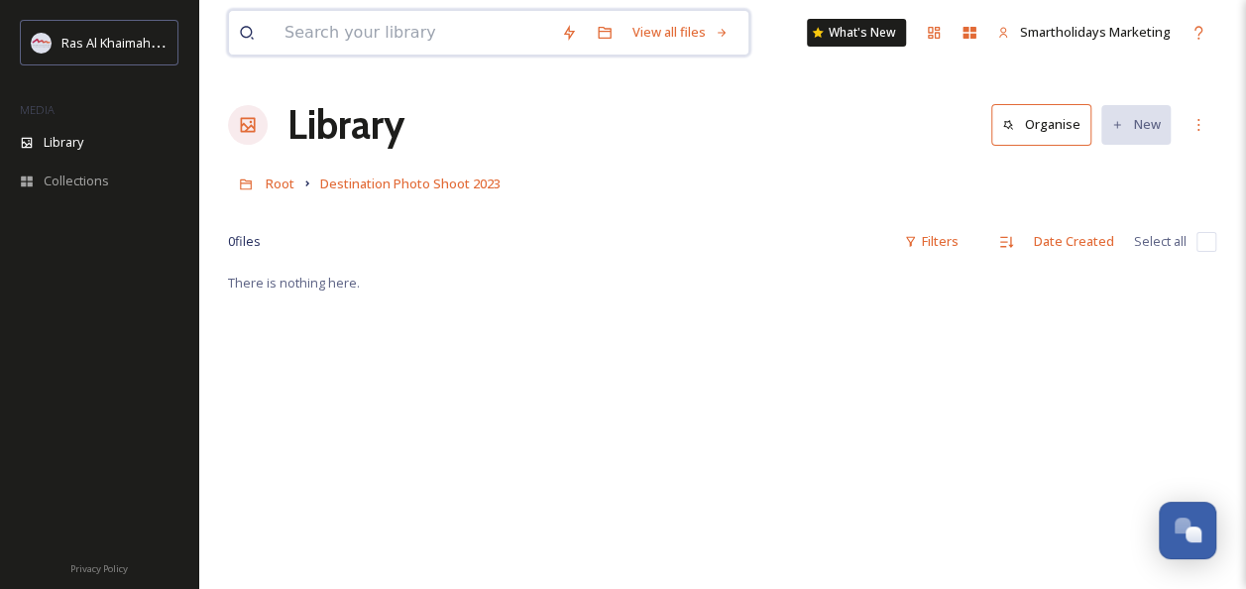
click at [368, 28] on input at bounding box center [413, 33] width 277 height 44
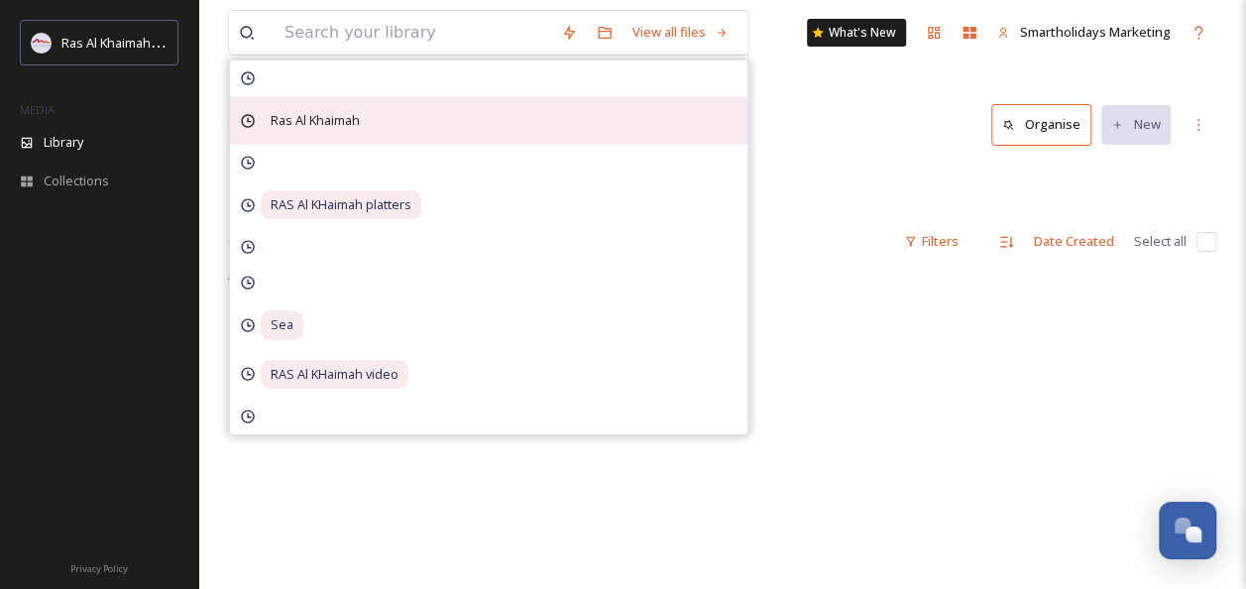
click at [313, 125] on span "Ras Al Khaimah" at bounding box center [315, 120] width 109 height 29
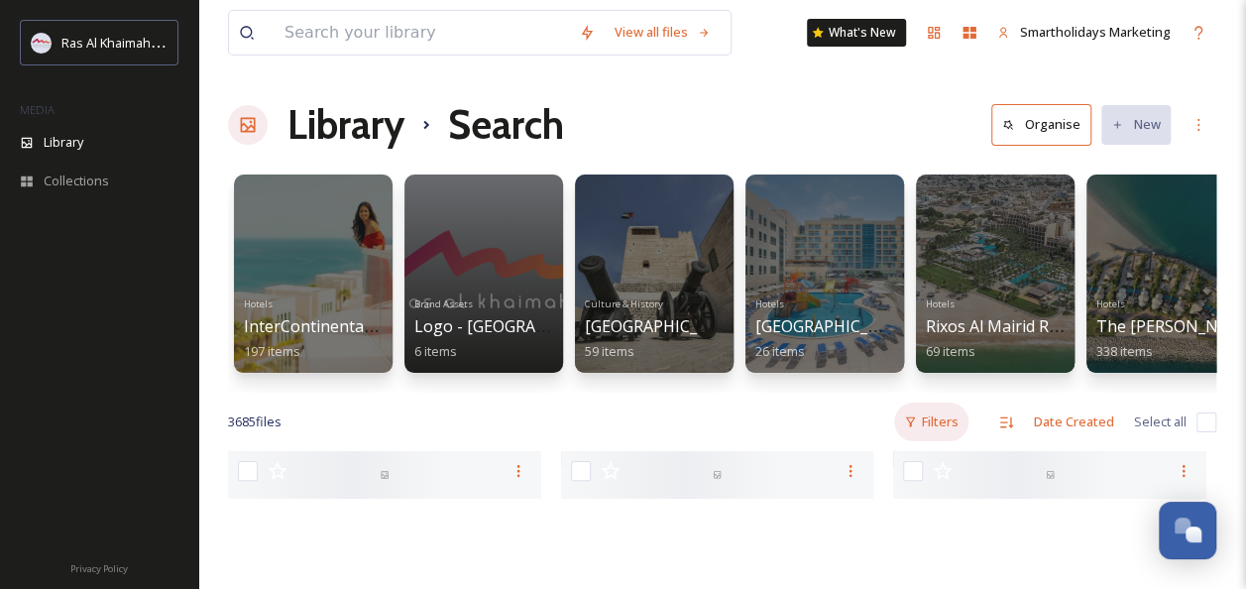
click at [964, 439] on div "Filters" at bounding box center [931, 421] width 74 height 39
click at [864, 564] on div "Content Type" at bounding box center [868, 544] width 198 height 39
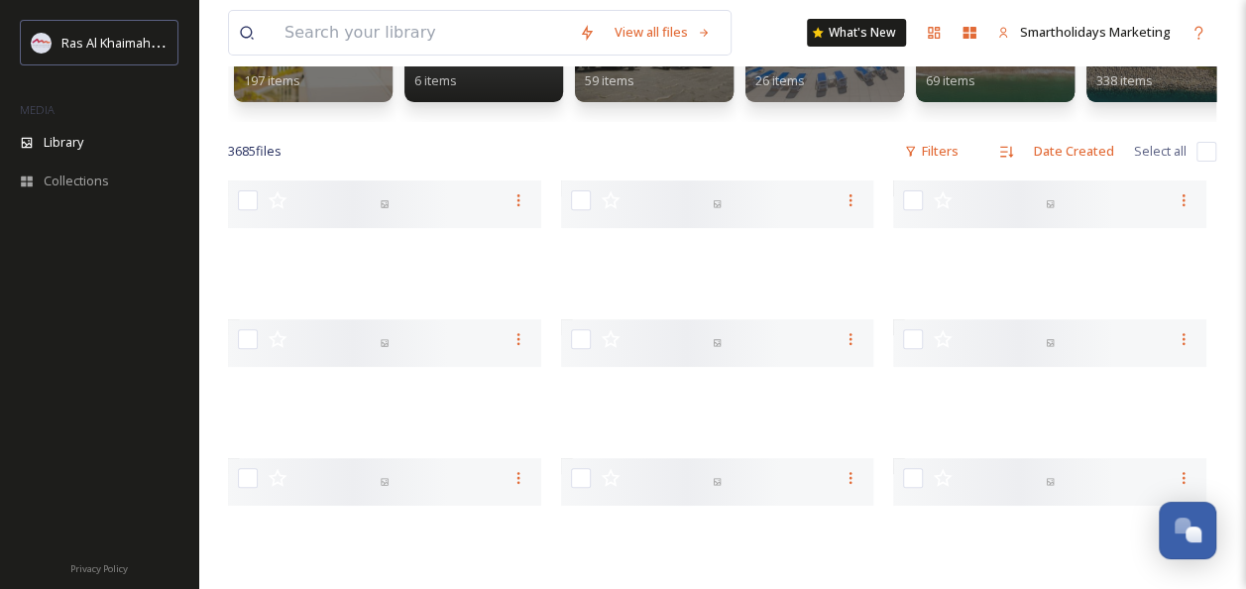
scroll to position [313, 0]
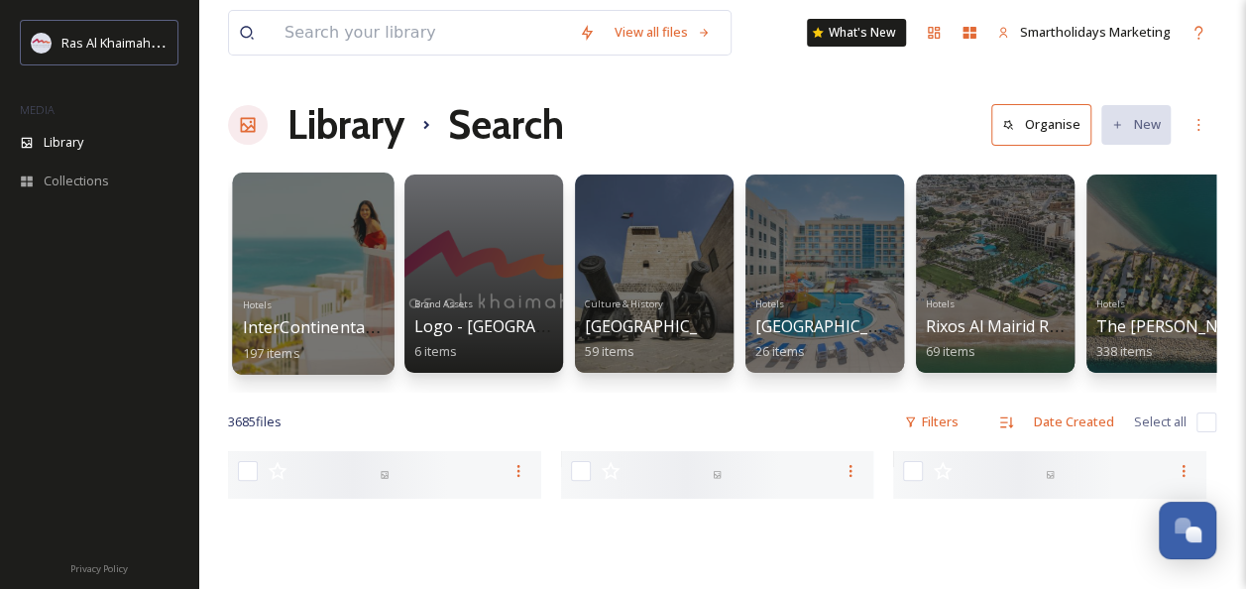
click at [299, 250] on div at bounding box center [313, 273] width 162 height 202
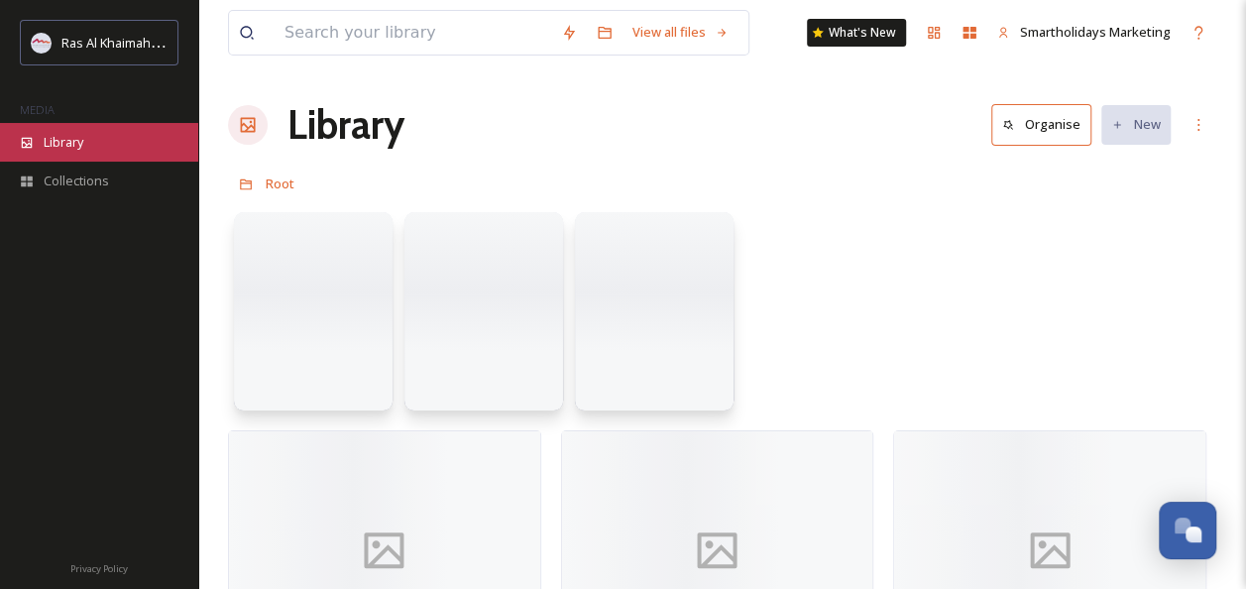
click at [56, 137] on span "Library" at bounding box center [64, 142] width 40 height 19
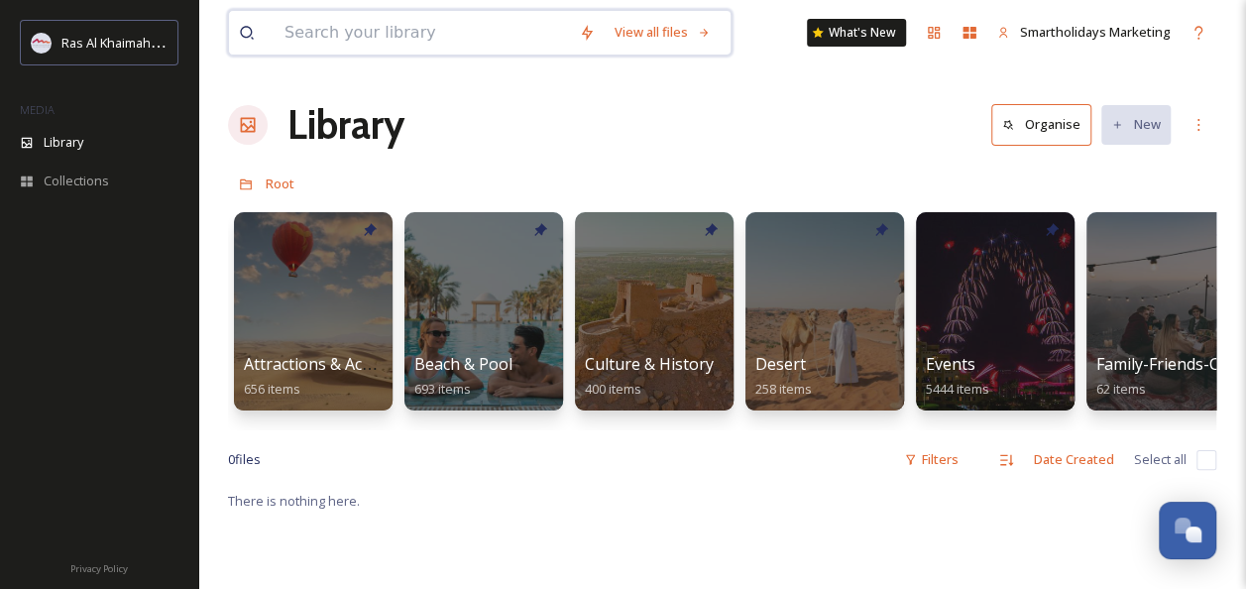
click at [539, 23] on input at bounding box center [422, 33] width 294 height 44
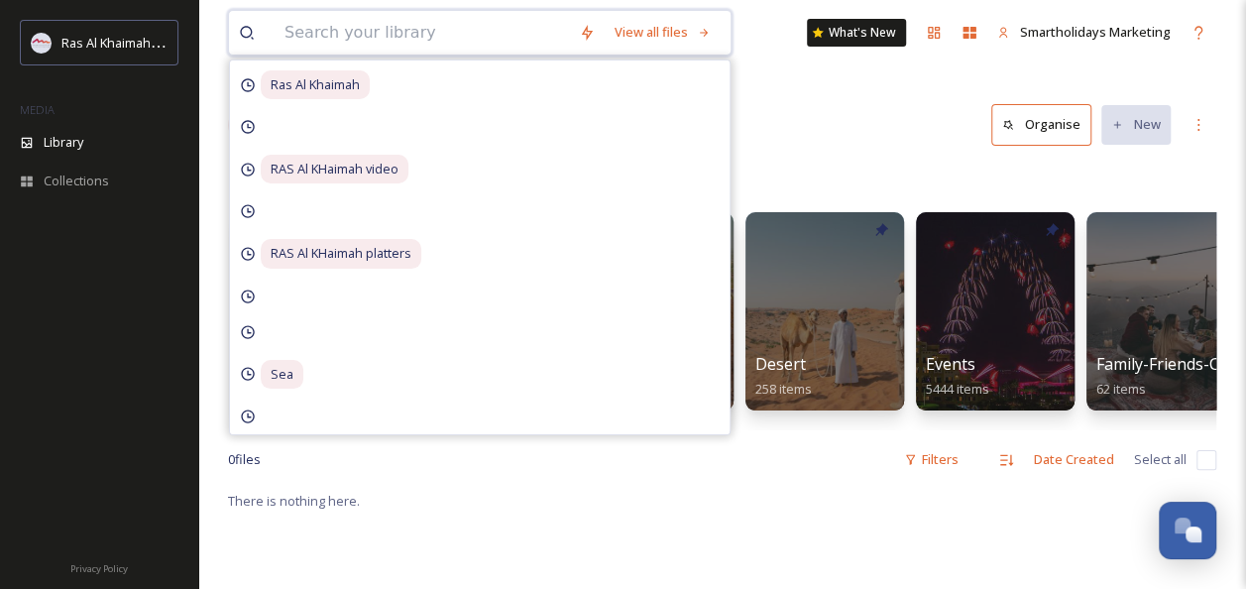
click at [539, 23] on input at bounding box center [422, 33] width 294 height 44
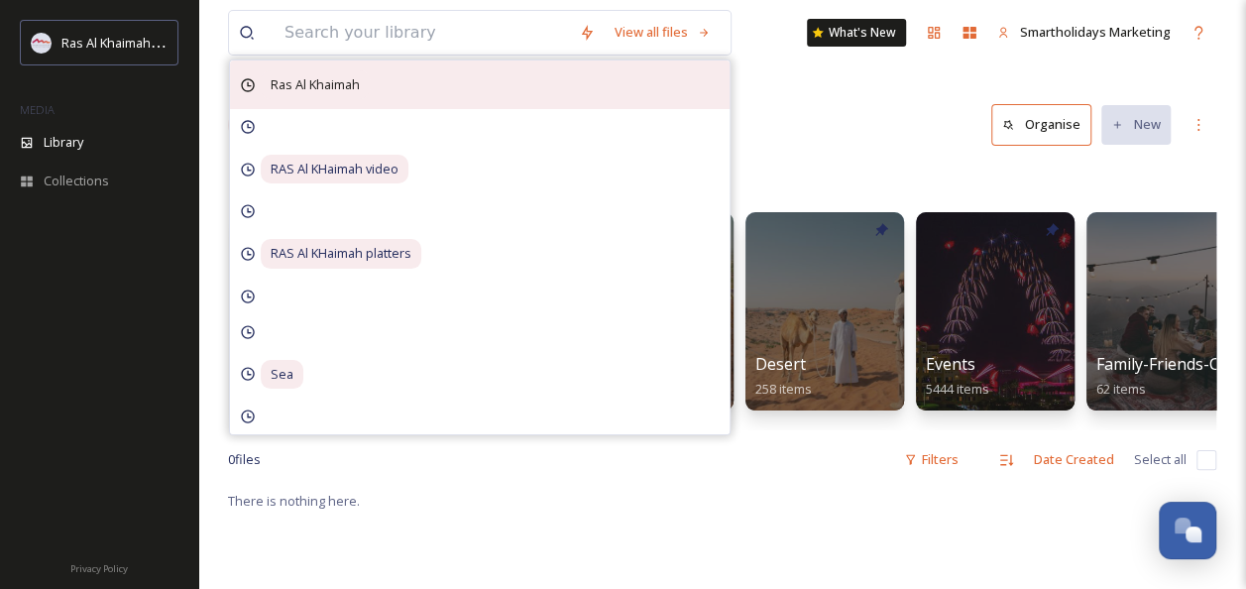
click at [327, 83] on span "Ras Al Khaimah" at bounding box center [315, 84] width 109 height 29
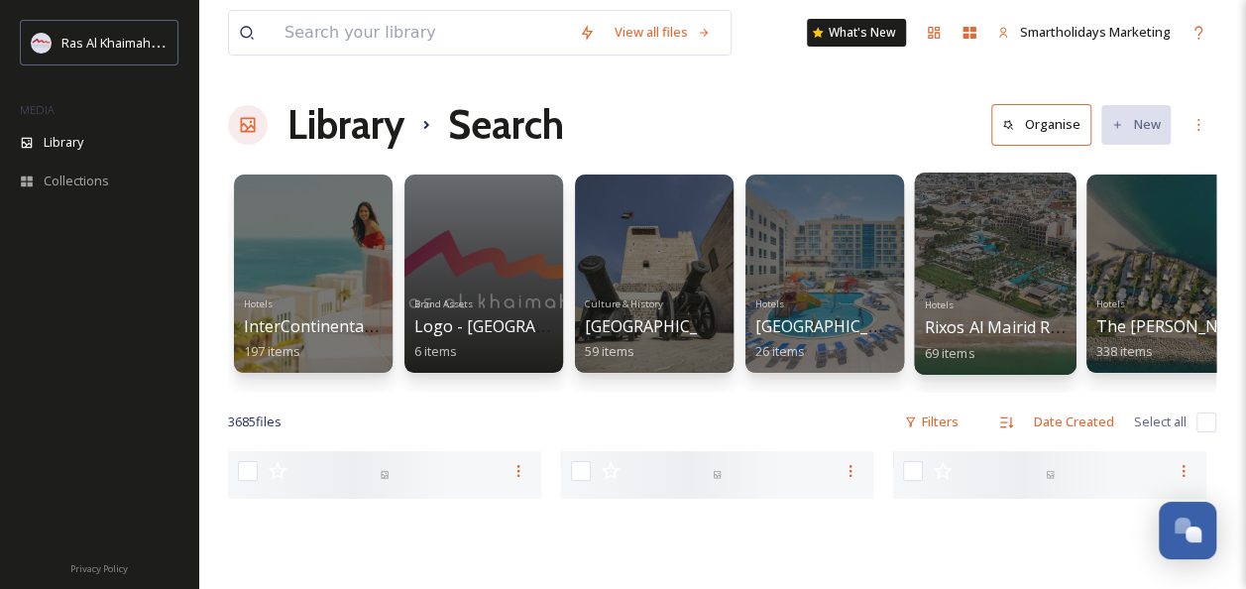
click at [1001, 210] on div at bounding box center [995, 273] width 162 height 202
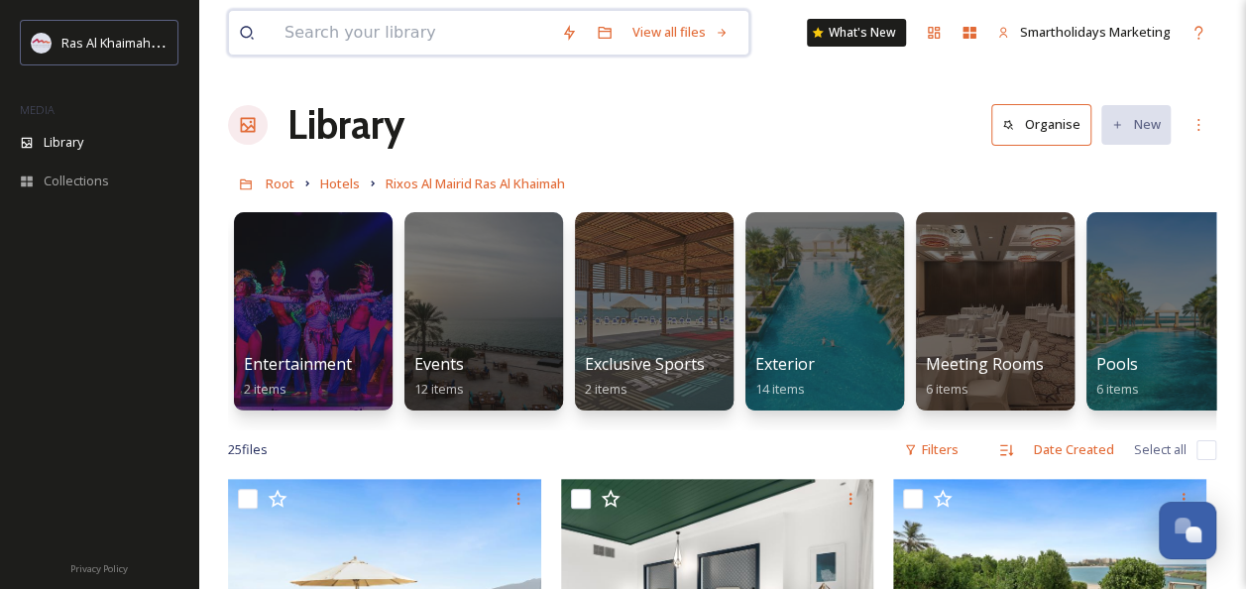
click at [387, 40] on input at bounding box center [413, 33] width 277 height 44
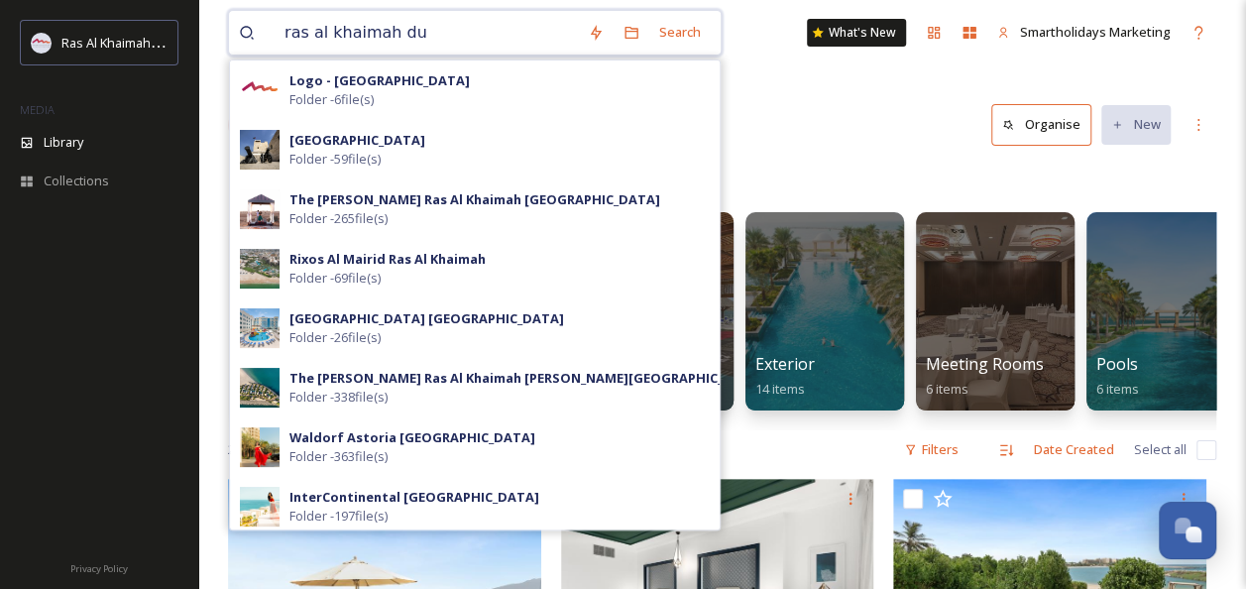
drag, startPoint x: 404, startPoint y: 39, endPoint x: 385, endPoint y: 36, distance: 20.0
click at [385, 36] on input "ras al khaimah du" at bounding box center [426, 33] width 303 height 44
drag, startPoint x: 385, startPoint y: 36, endPoint x: 400, endPoint y: 36, distance: 15.9
click at [400, 36] on input "ras al khaimah du" at bounding box center [426, 33] width 303 height 44
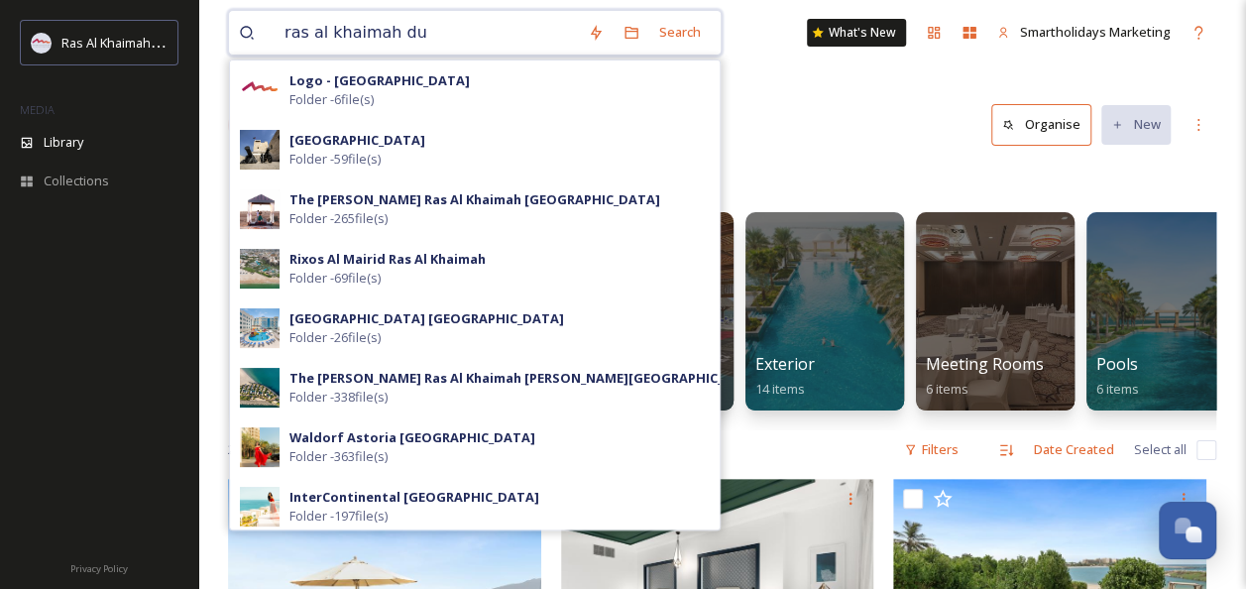
click at [400, 36] on input "ras al khaimah du" at bounding box center [426, 33] width 303 height 44
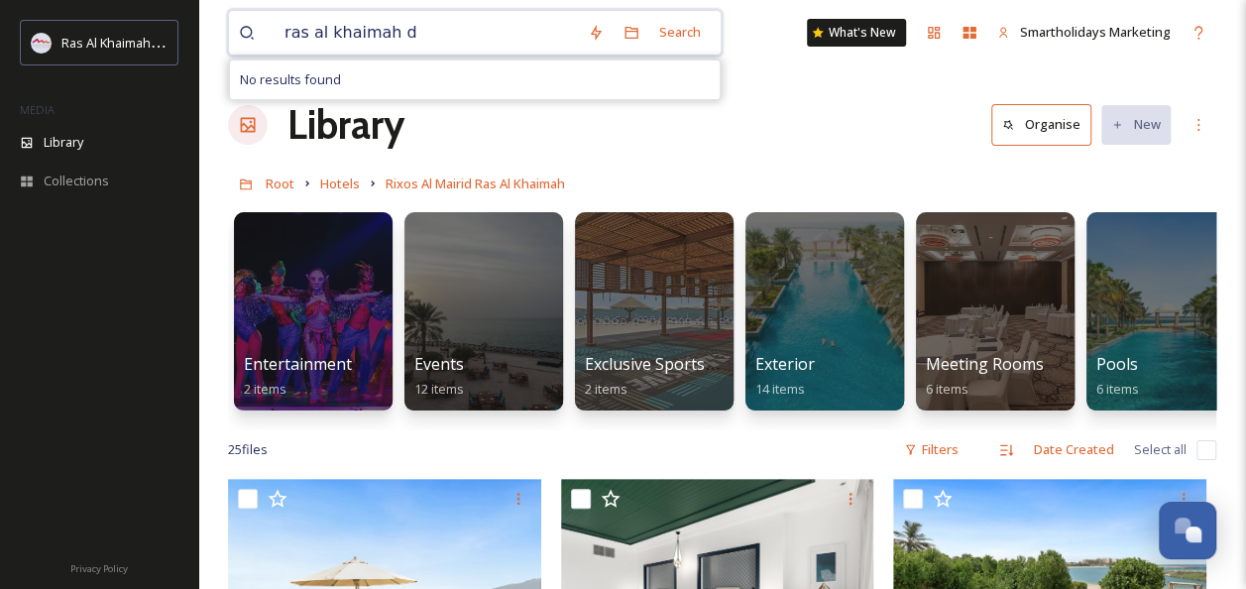
type input "ras al khaimah"
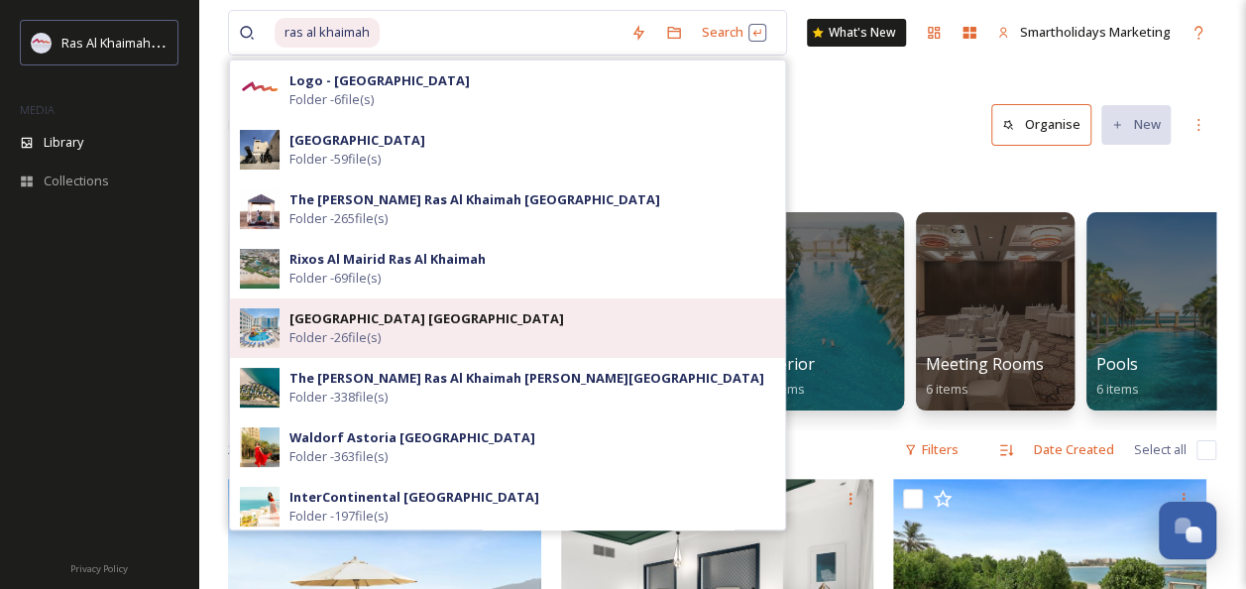
click at [506, 335] on div "Radisson Resort Ras Al Khaimah Marjan Island Folder - 26 file(s)" at bounding box center [532, 328] width 486 height 38
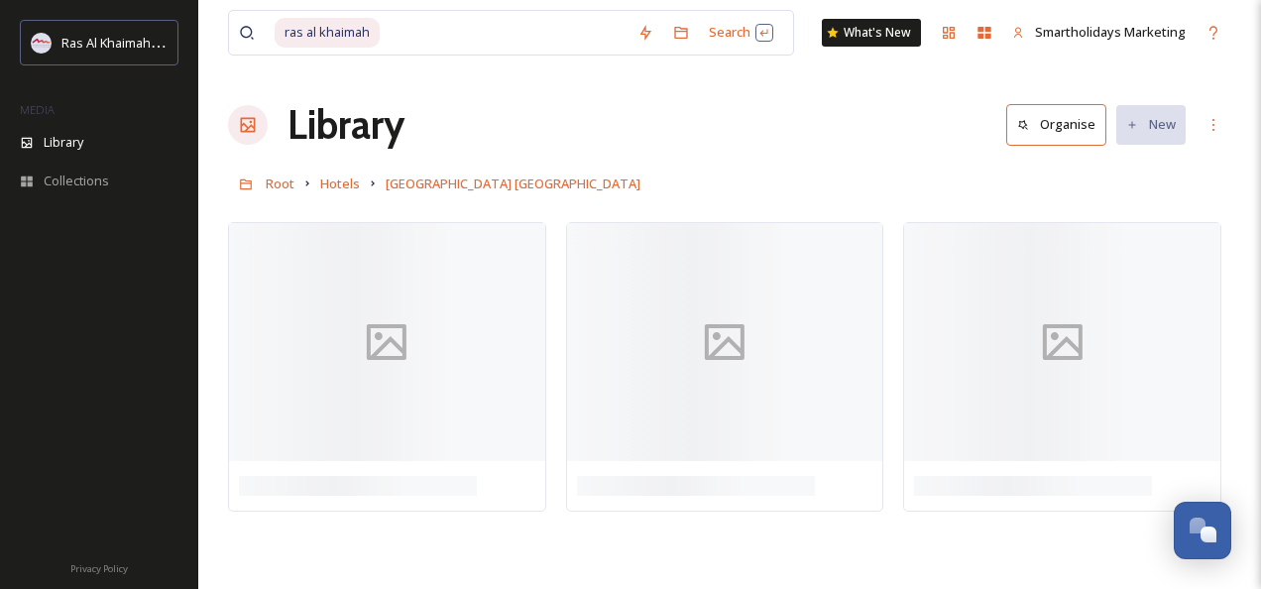
click at [826, 63] on div "ras al khaimah Search What's New Smartholidays Marketing" at bounding box center [729, 32] width 1003 height 65
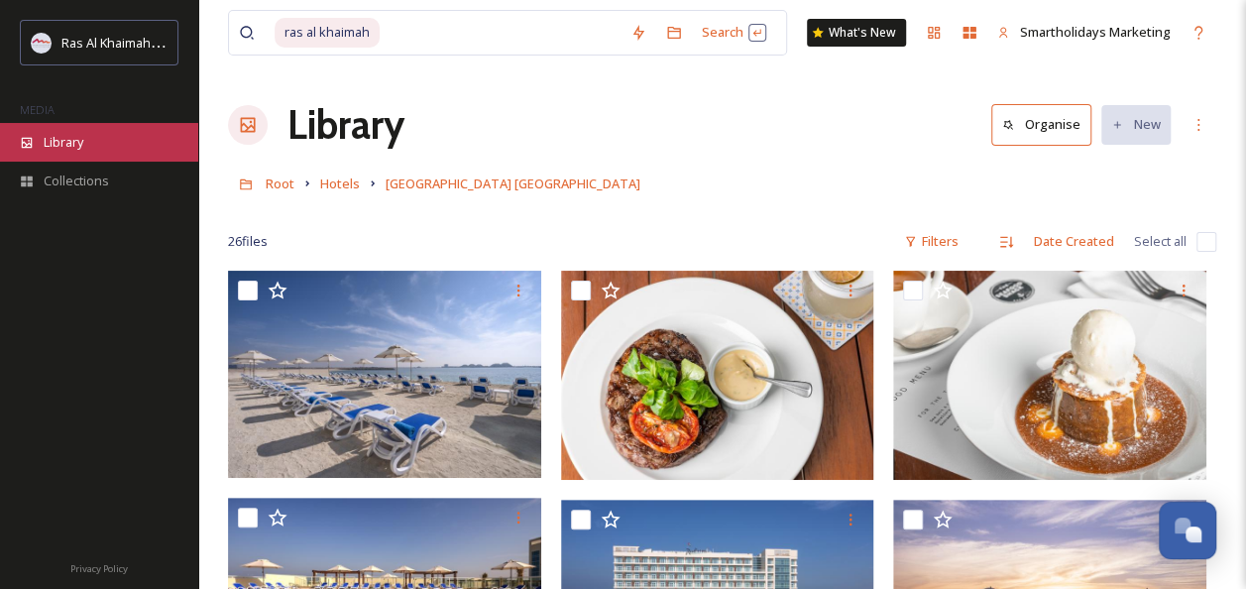
click at [62, 140] on span "Library" at bounding box center [64, 142] width 40 height 19
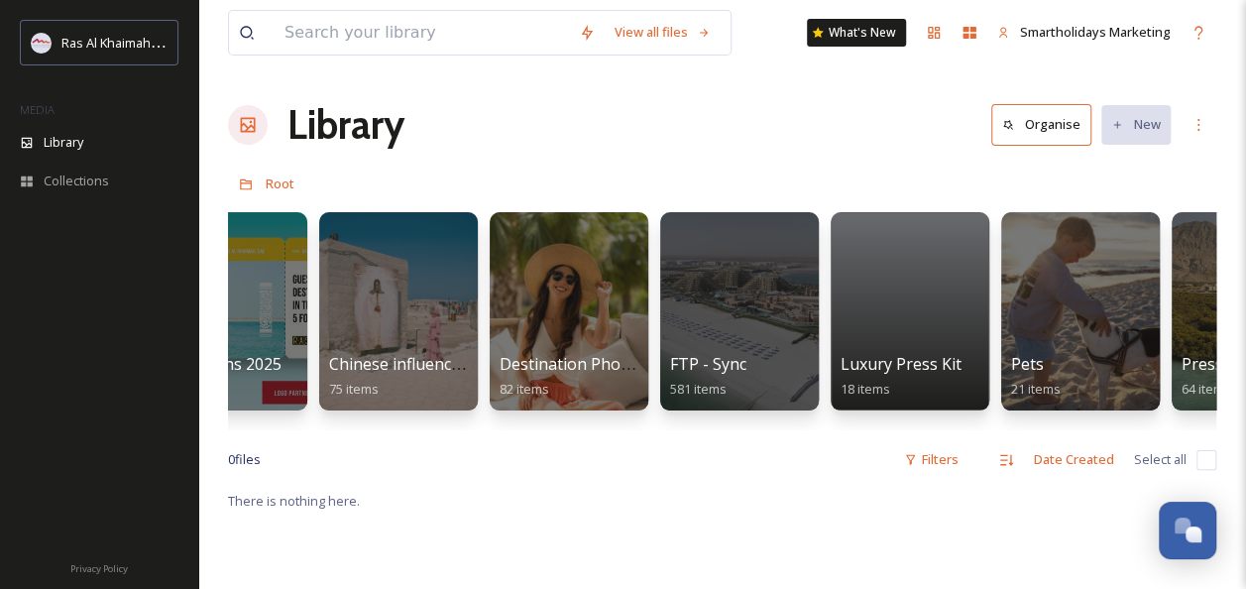
scroll to position [0, 2846]
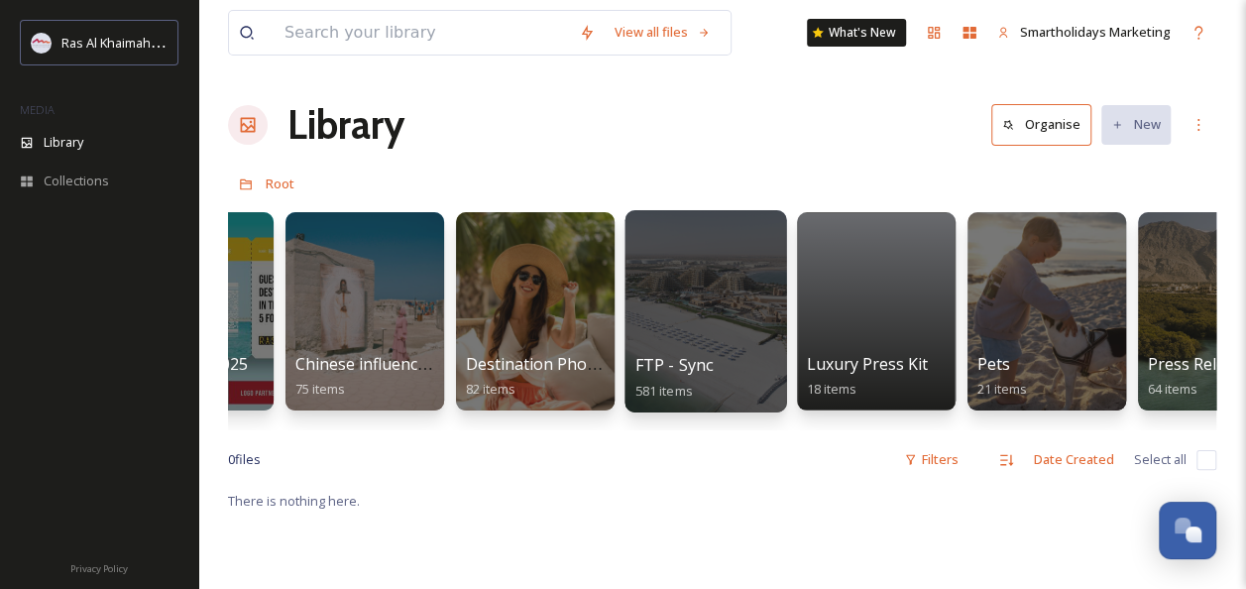
click at [703, 336] on div at bounding box center [705, 311] width 162 height 202
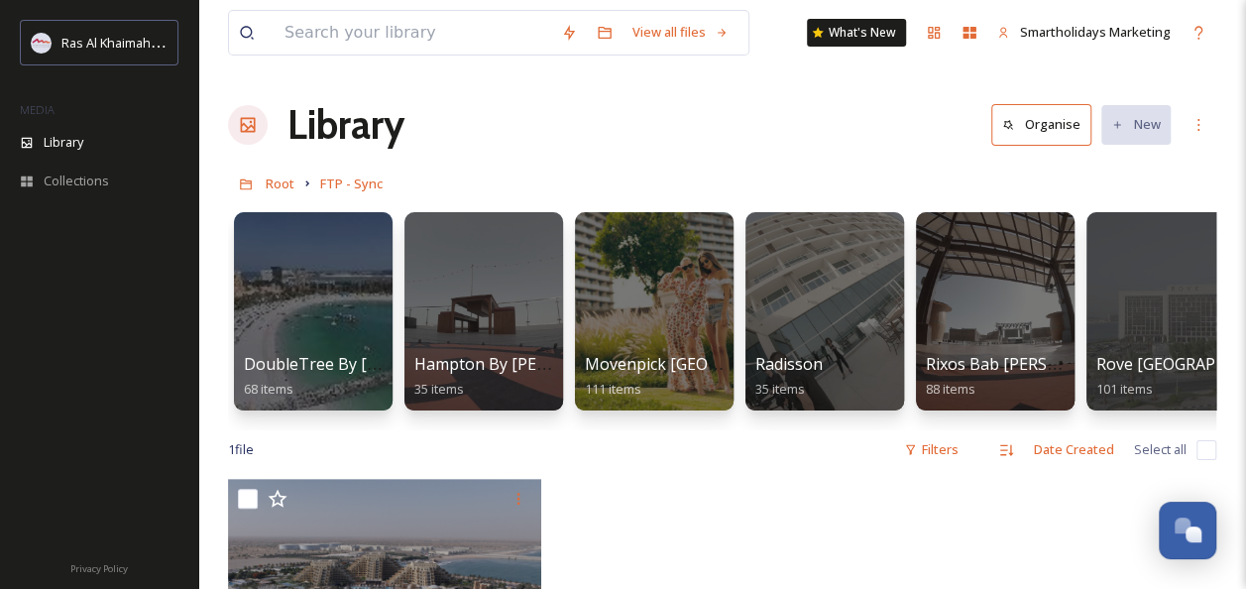
scroll to position [0, 205]
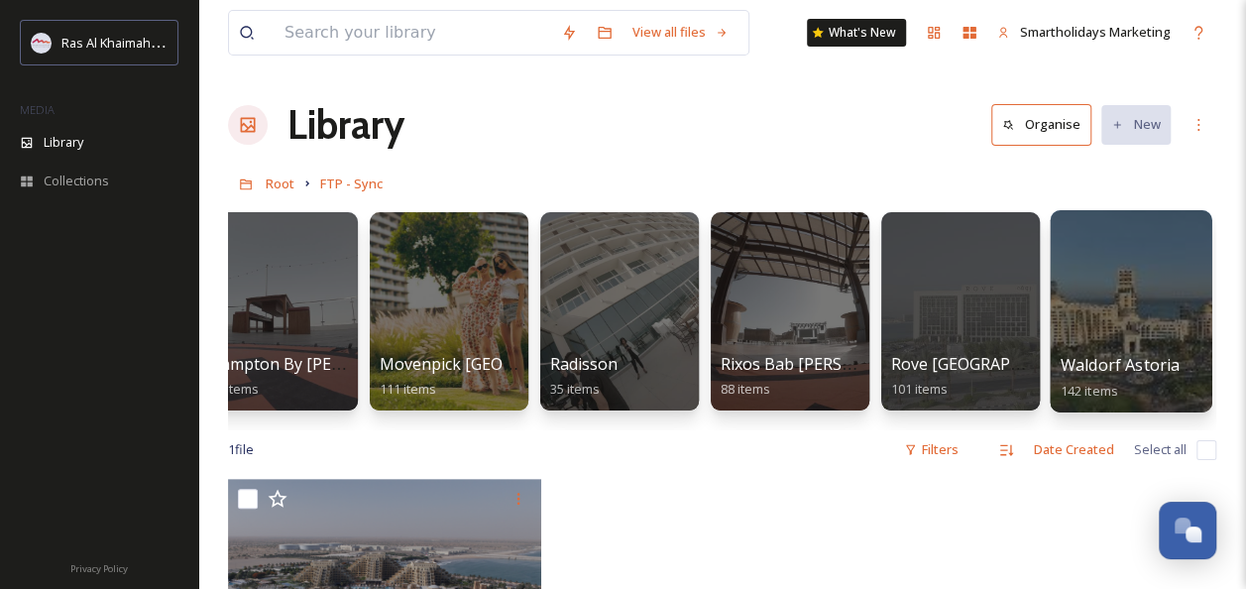
click at [1132, 299] on div at bounding box center [1131, 311] width 162 height 202
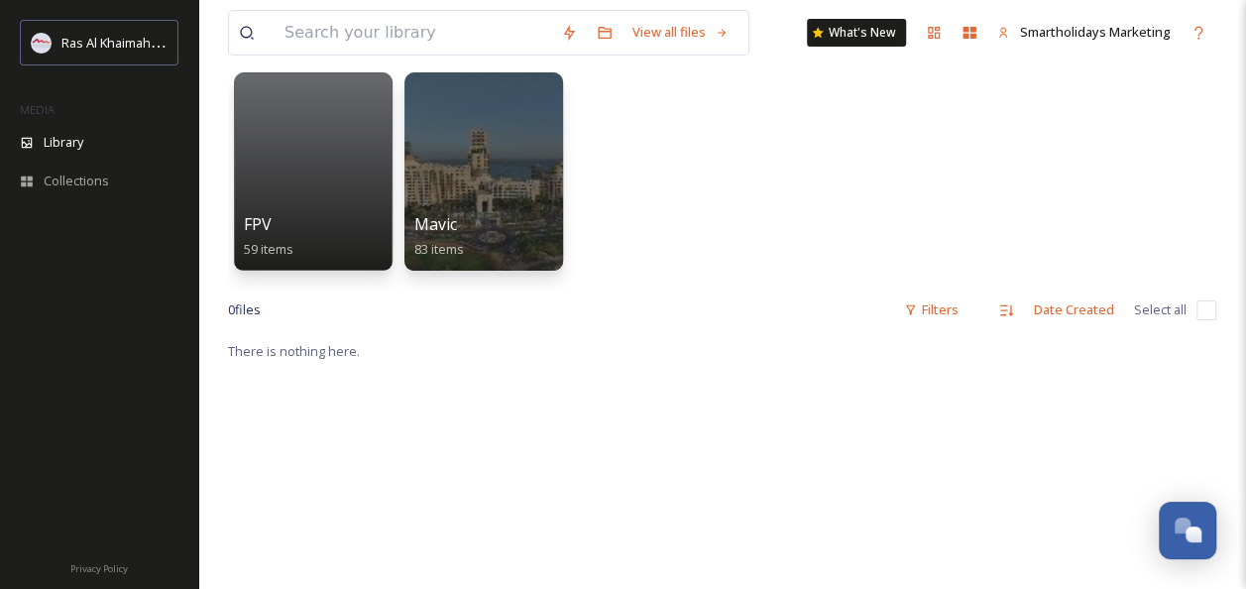
scroll to position [73, 0]
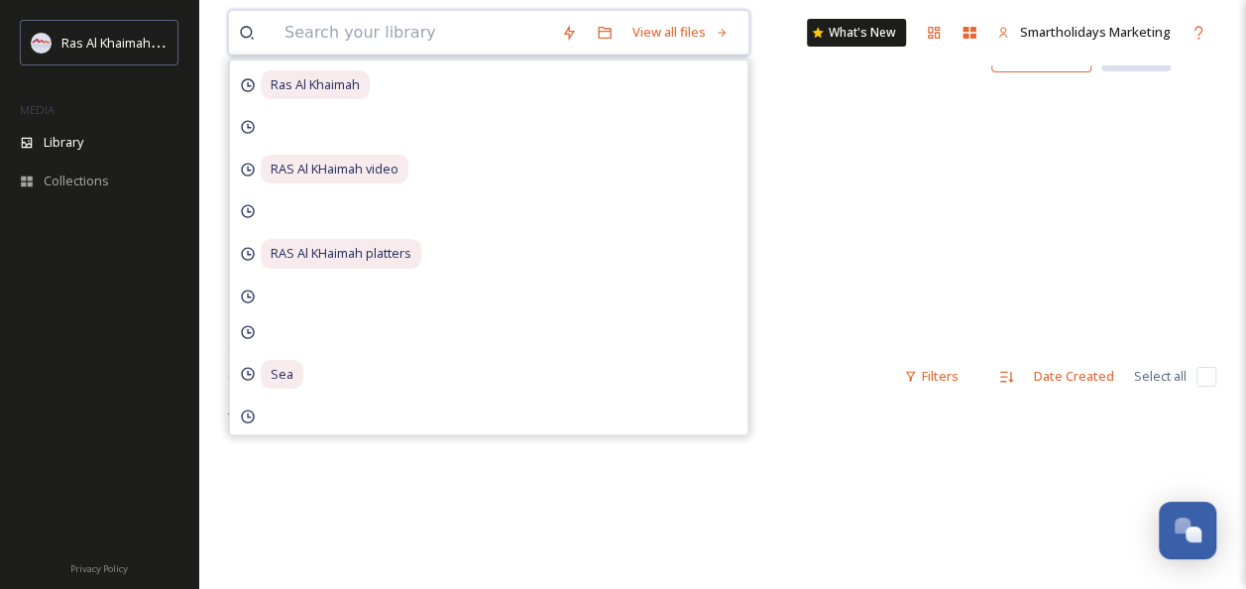
click at [440, 46] on input at bounding box center [413, 33] width 277 height 44
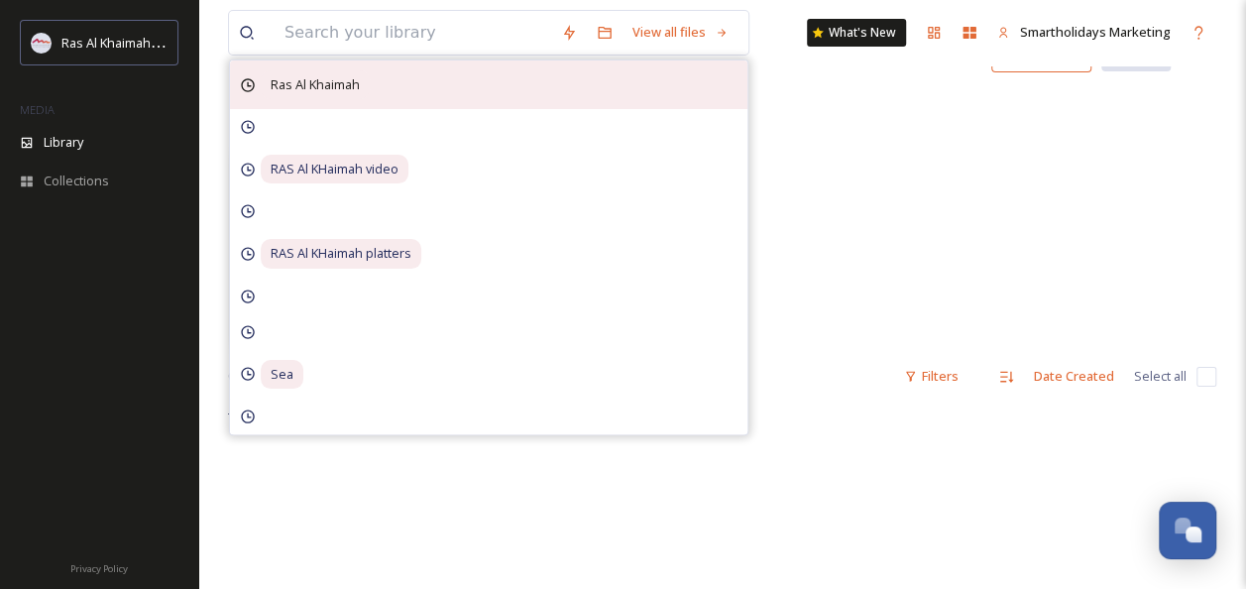
click at [317, 90] on span "Ras Al Khaimah" at bounding box center [315, 84] width 109 height 29
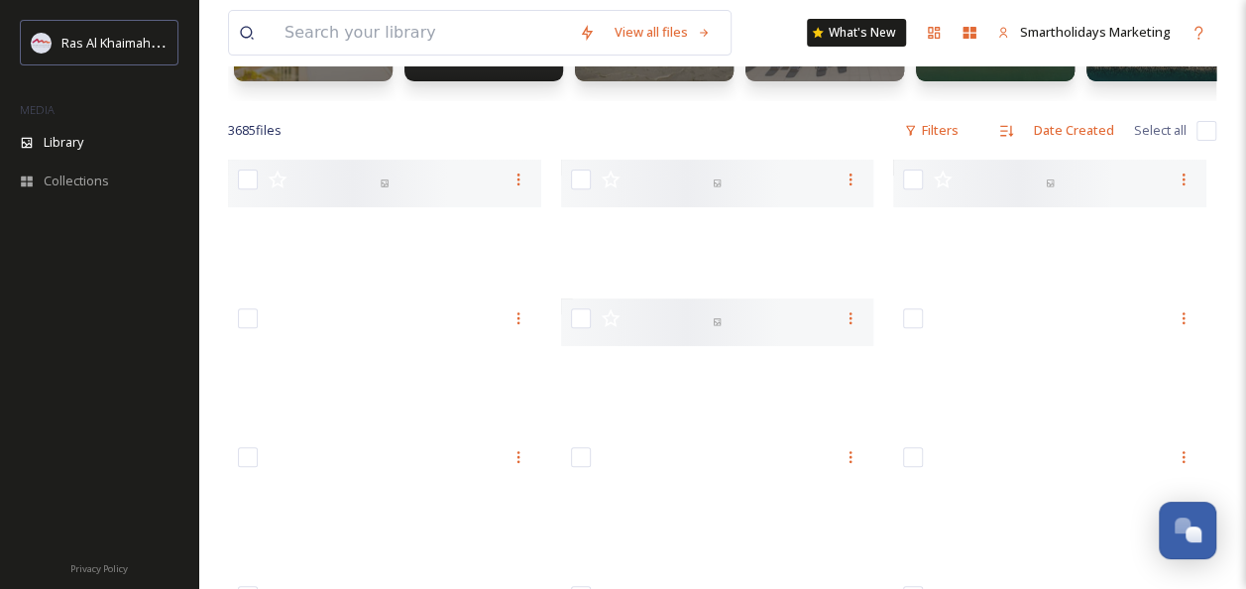
scroll to position [284, 0]
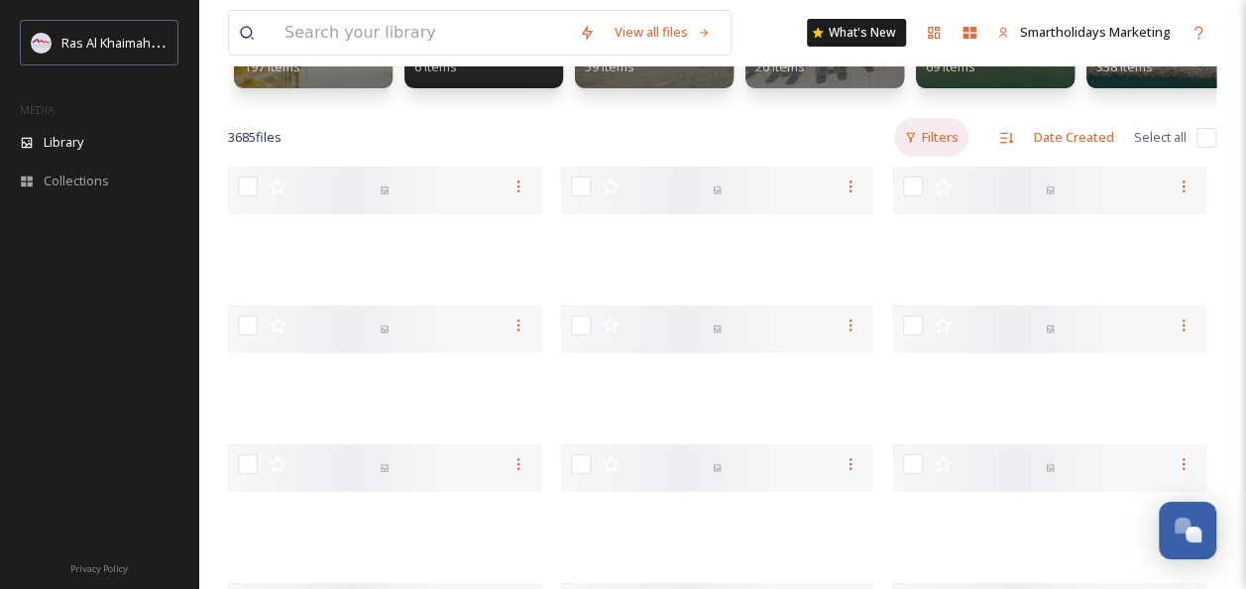
click at [942, 147] on div "Filters" at bounding box center [931, 137] width 74 height 39
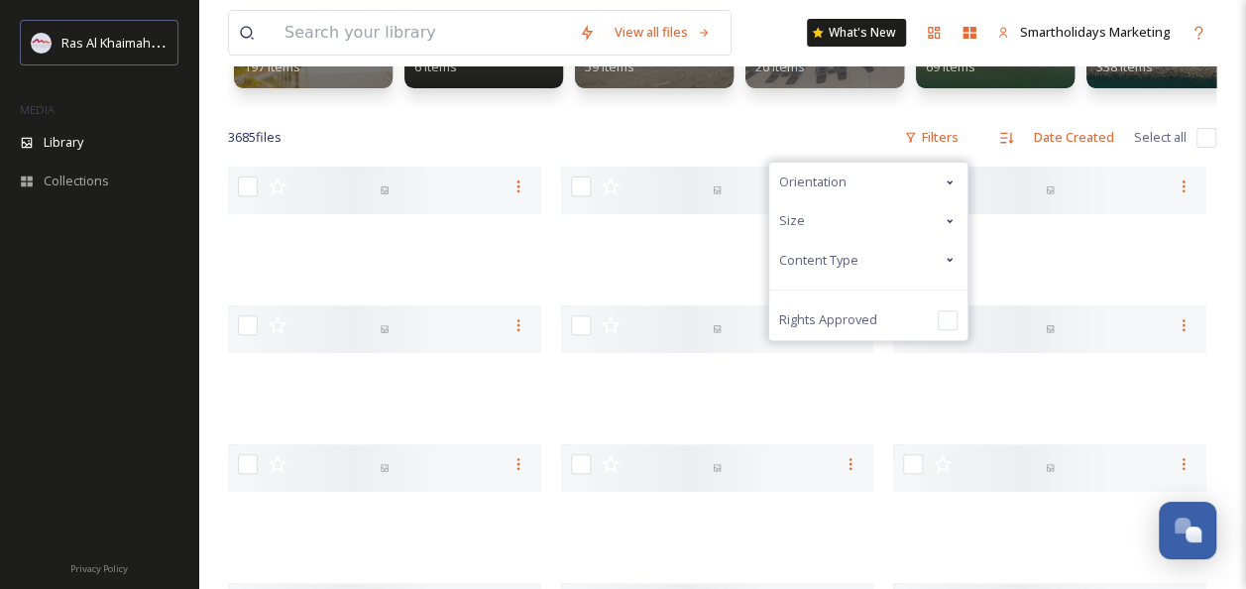
click at [790, 260] on div "Content Type" at bounding box center [868, 260] width 198 height 39
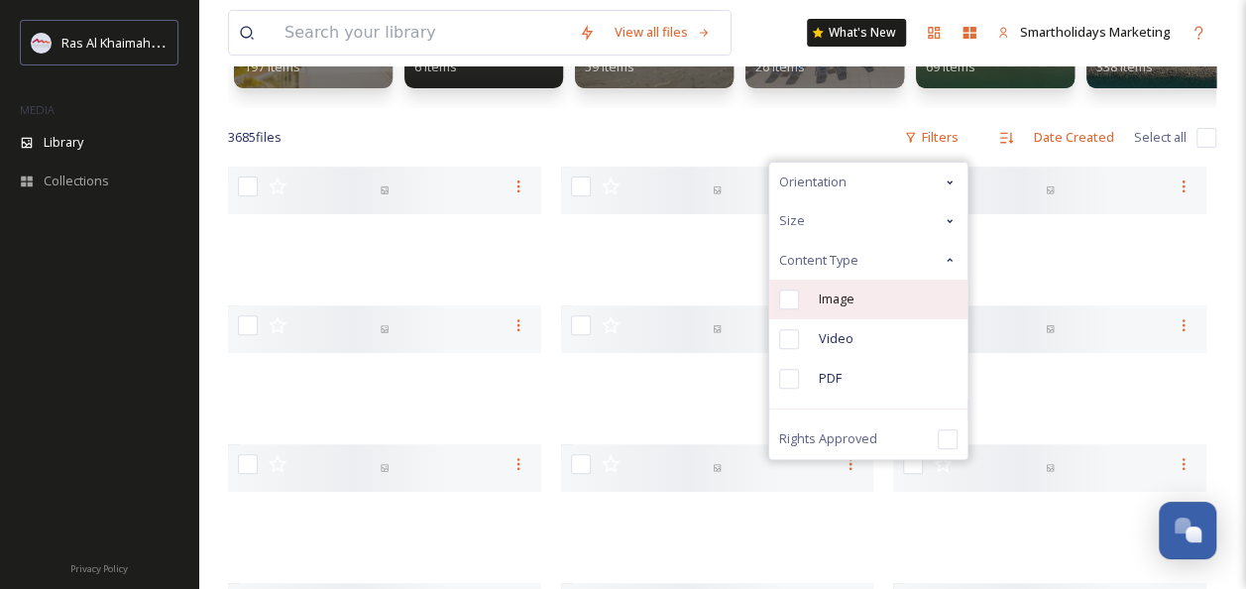
click at [821, 308] on span "Image" at bounding box center [837, 298] width 36 height 19
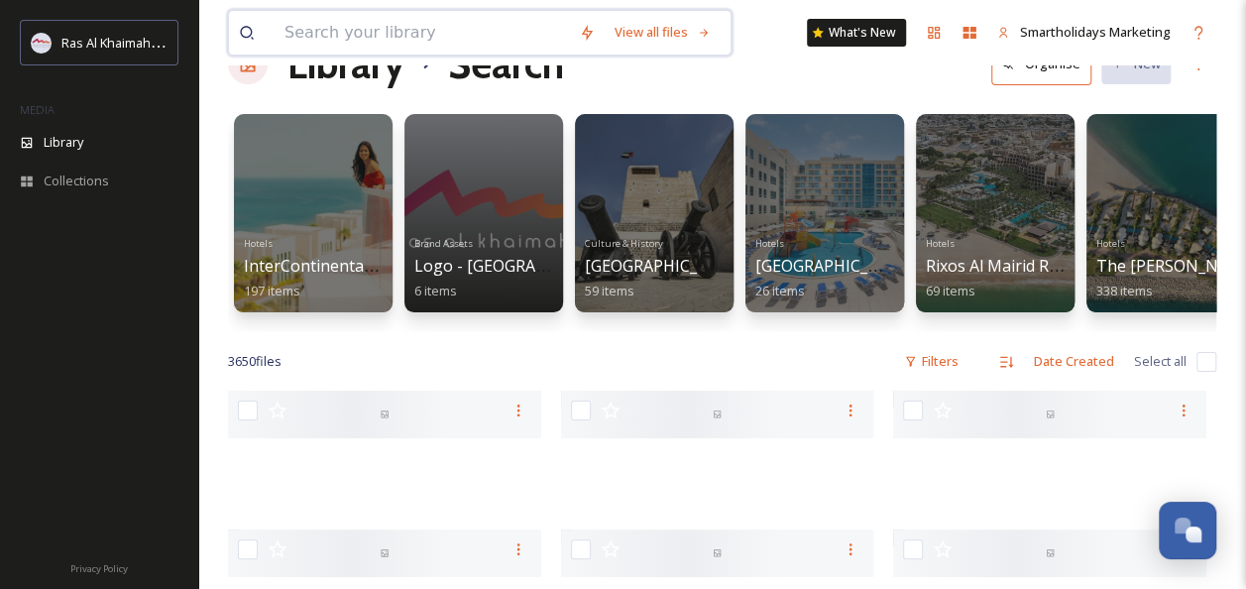
click at [389, 27] on input at bounding box center [422, 33] width 294 height 44
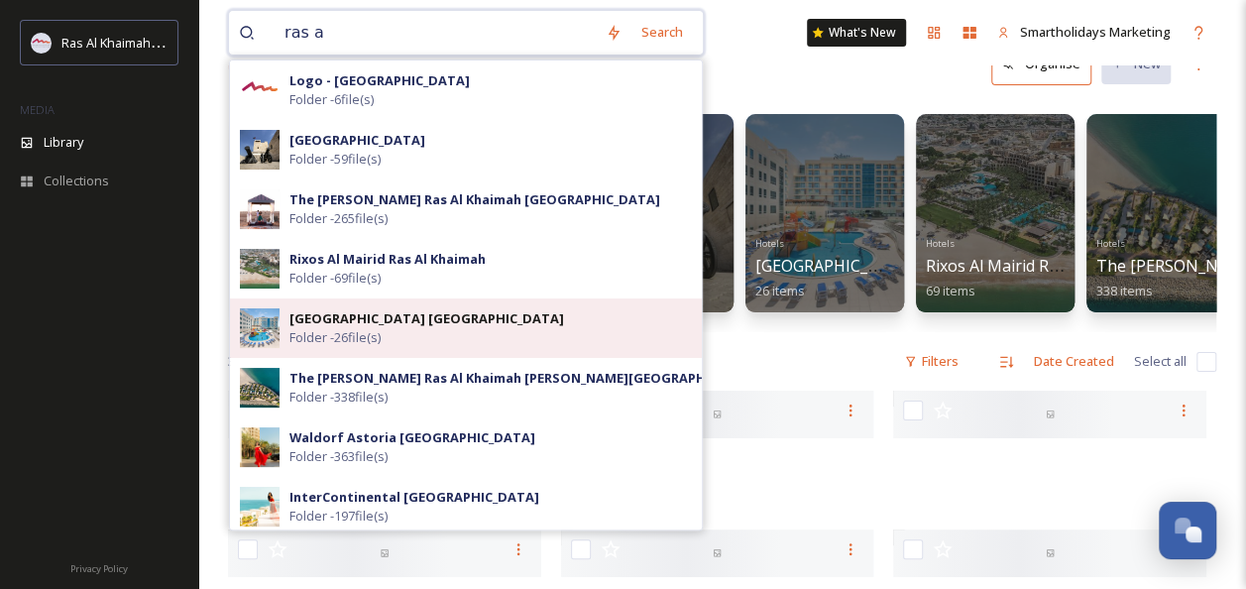
type input "ras a"
click at [295, 324] on strong "Radisson Resort Ras Al Khaimah Marjan Island" at bounding box center [426, 318] width 275 height 18
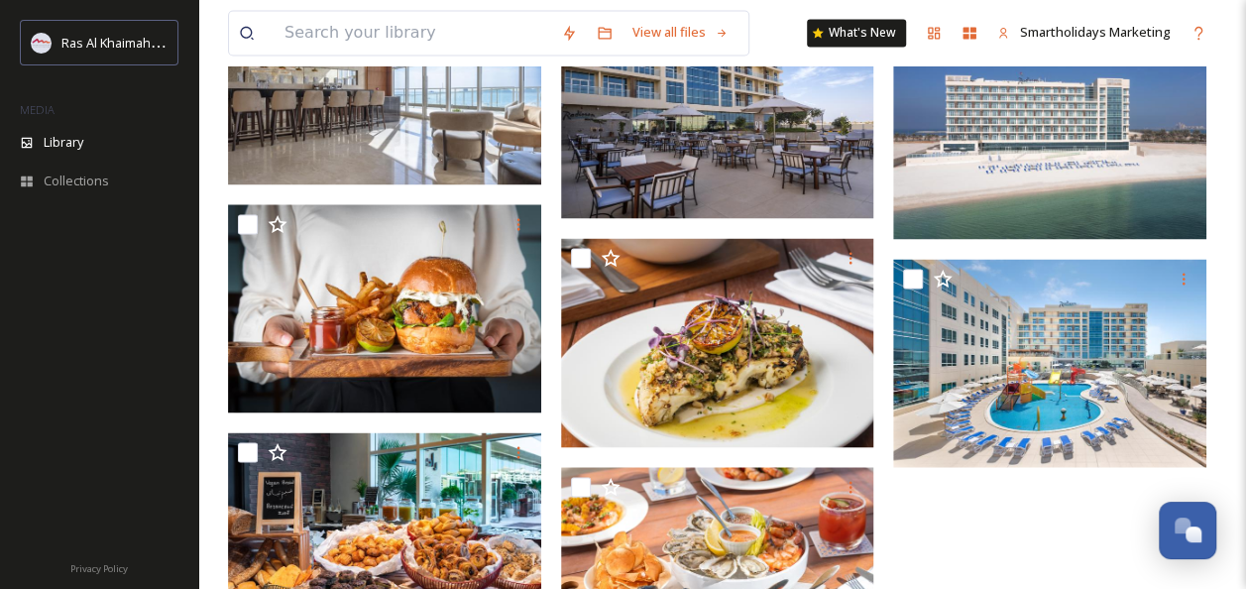
scroll to position [1808, 0]
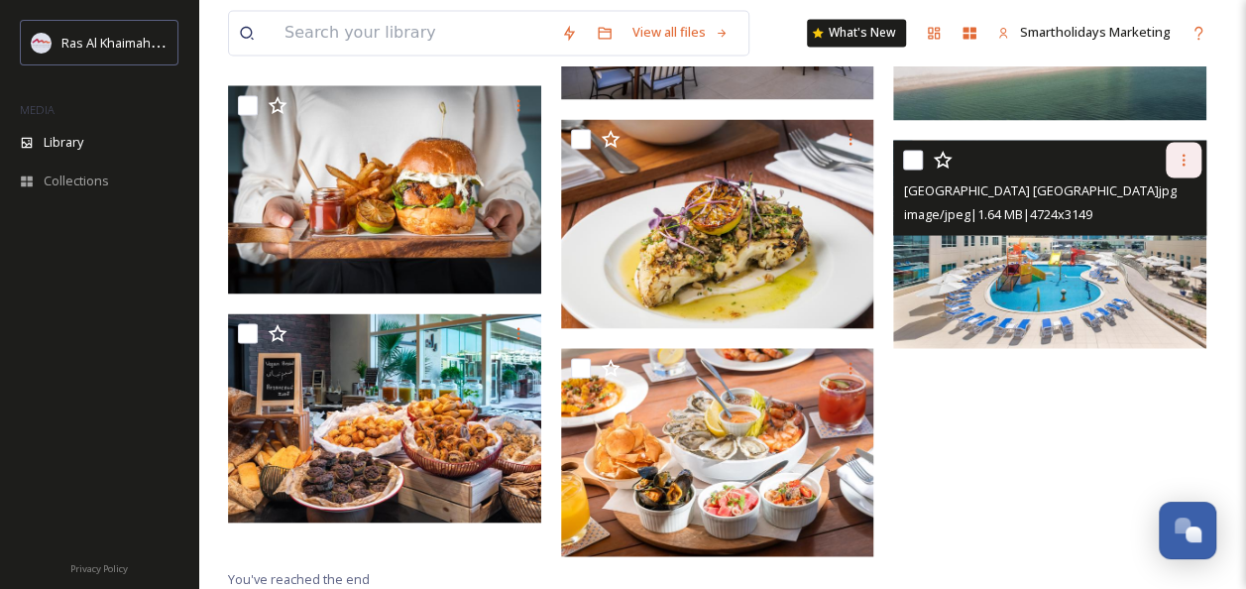
click at [1176, 155] on icon at bounding box center [1183, 160] width 16 height 16
click at [1154, 235] on span "Download" at bounding box center [1160, 241] width 60 height 19
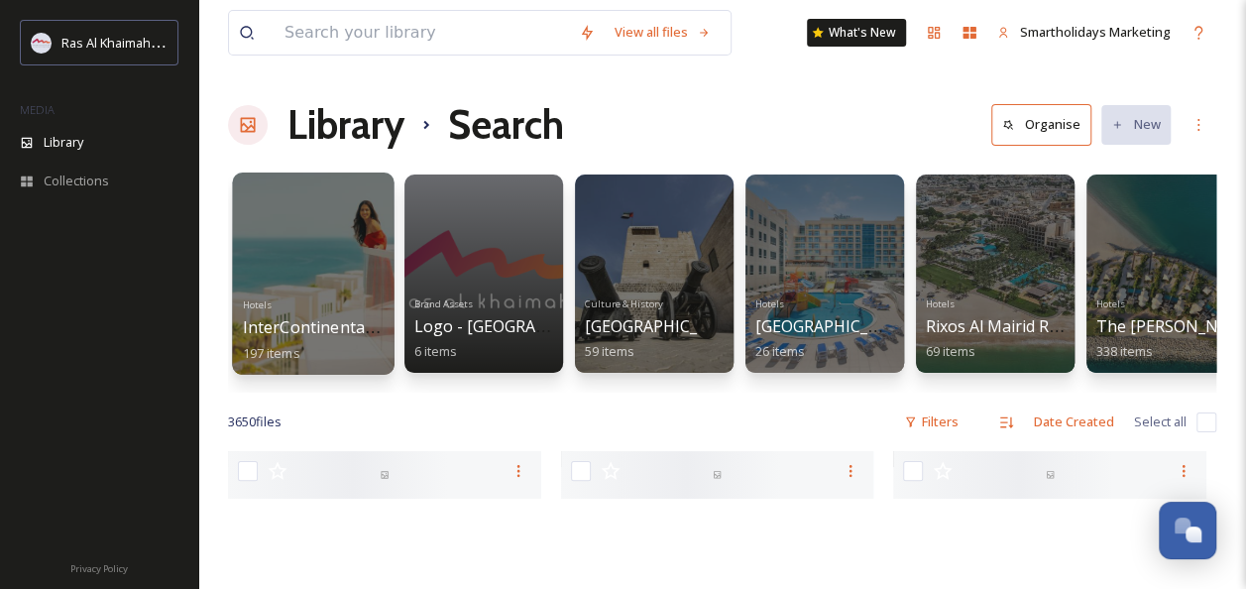
click at [353, 235] on div at bounding box center [313, 273] width 162 height 202
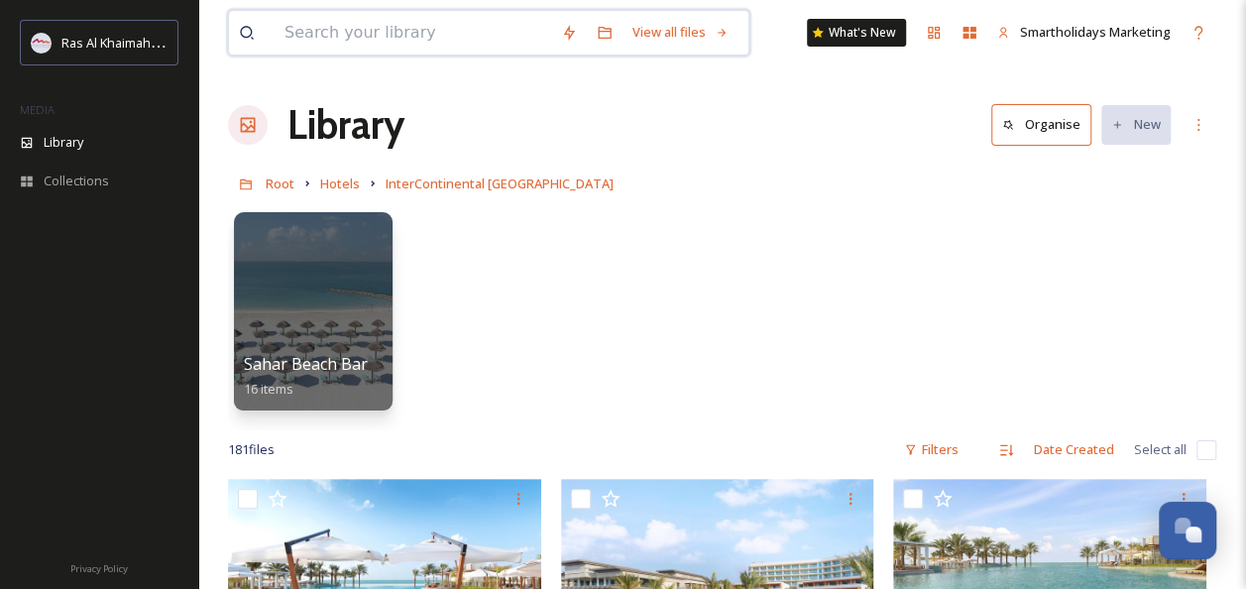
click at [335, 48] on input at bounding box center [413, 33] width 277 height 44
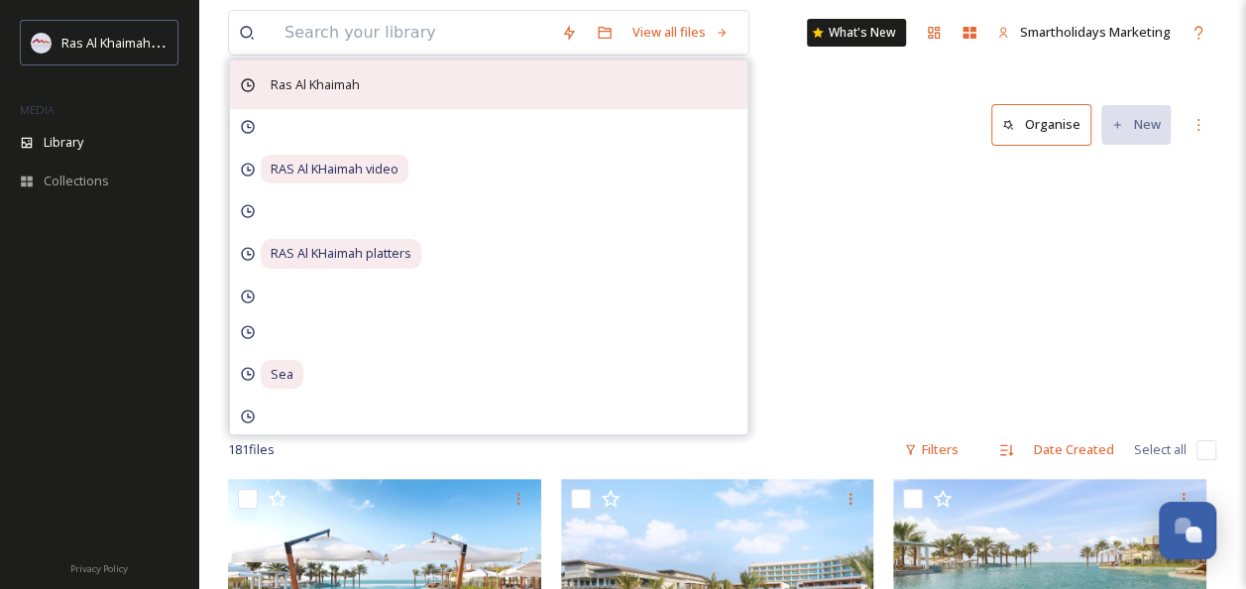
click at [309, 91] on span "Ras Al Khaimah" at bounding box center [315, 84] width 109 height 29
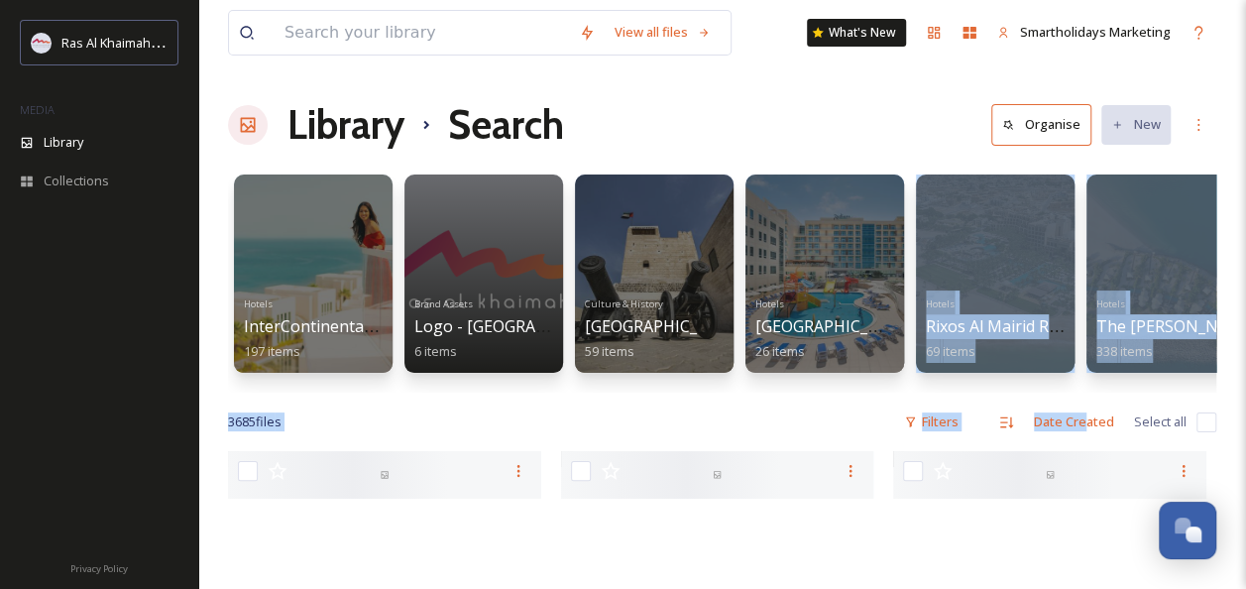
drag, startPoint x: 807, startPoint y: 390, endPoint x: 1088, endPoint y: 412, distance: 282.4
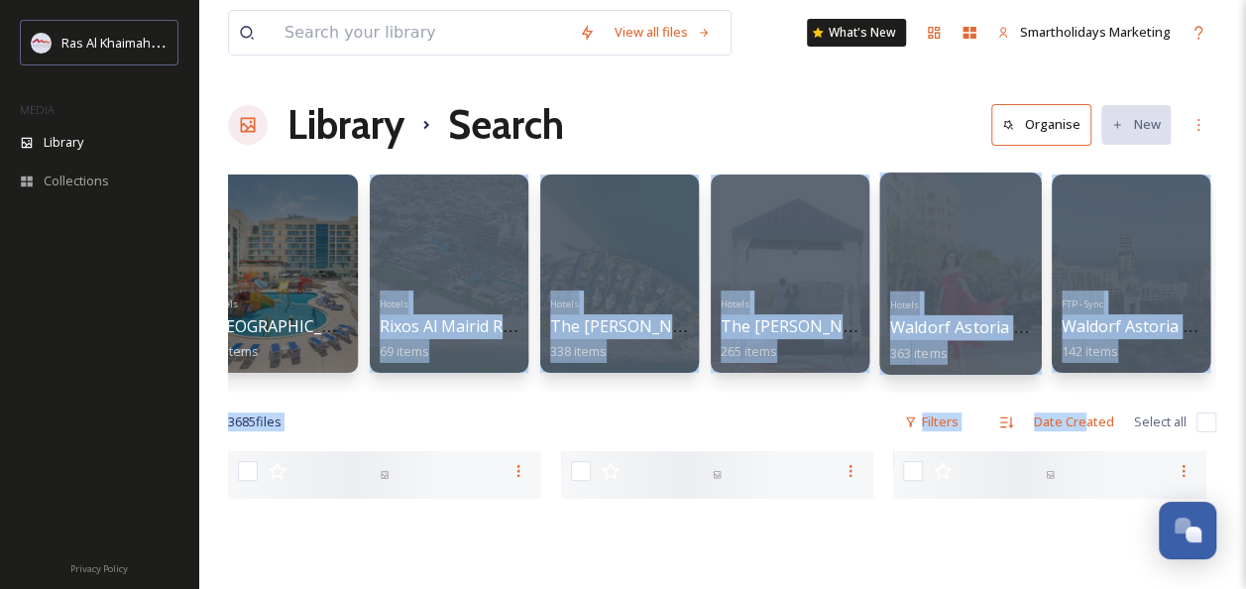
click at [963, 245] on div at bounding box center [960, 273] width 162 height 202
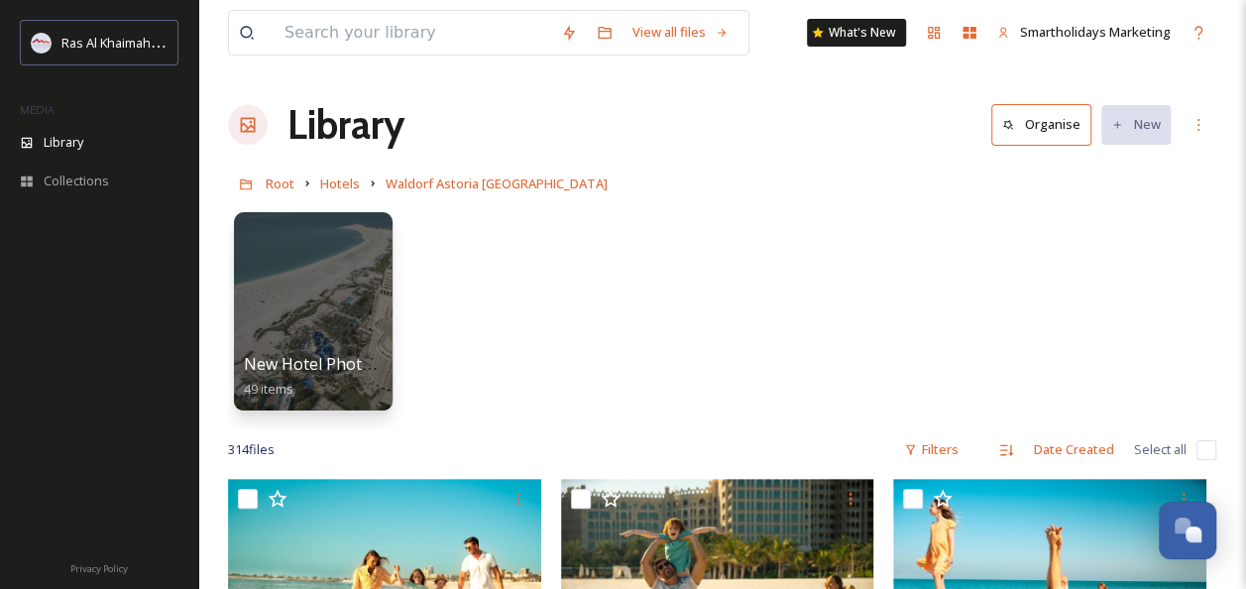
scroll to position [514, 0]
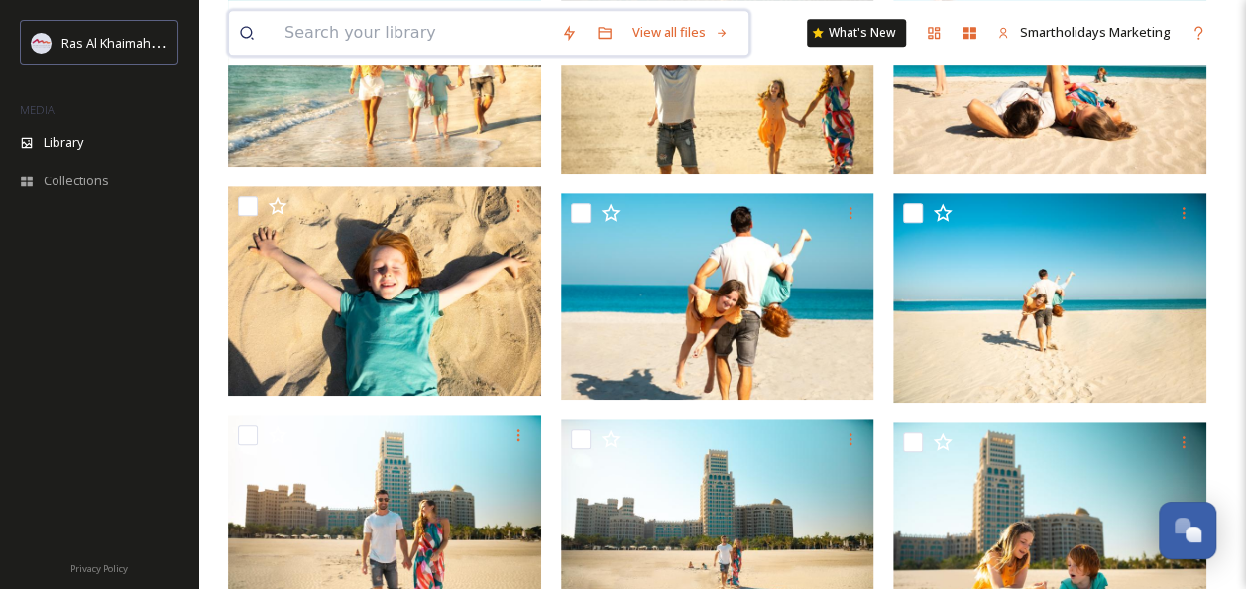
click at [299, 22] on input at bounding box center [413, 33] width 277 height 44
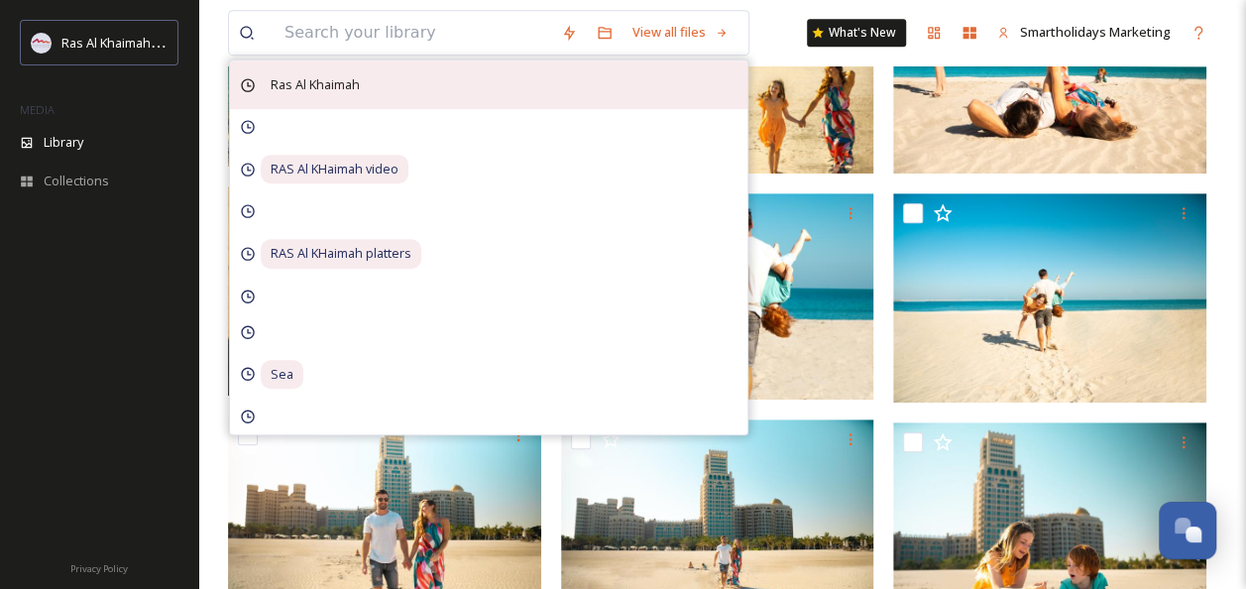
click at [293, 76] on span "Ras Al Khaimah" at bounding box center [315, 84] width 109 height 29
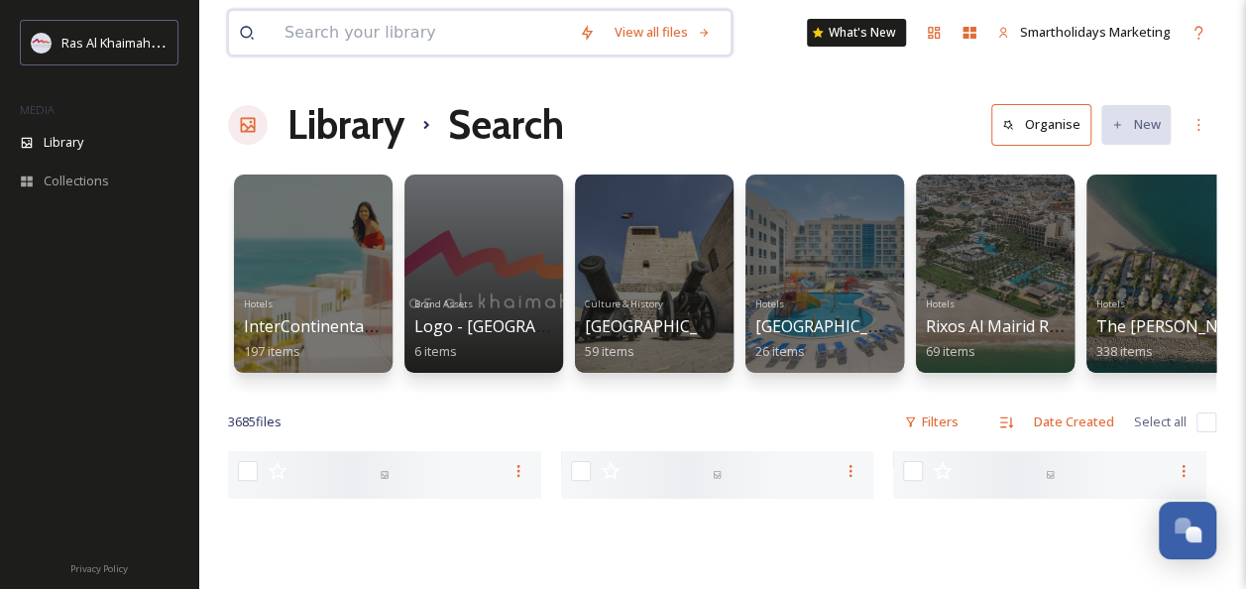
click at [426, 43] on input at bounding box center [422, 33] width 294 height 44
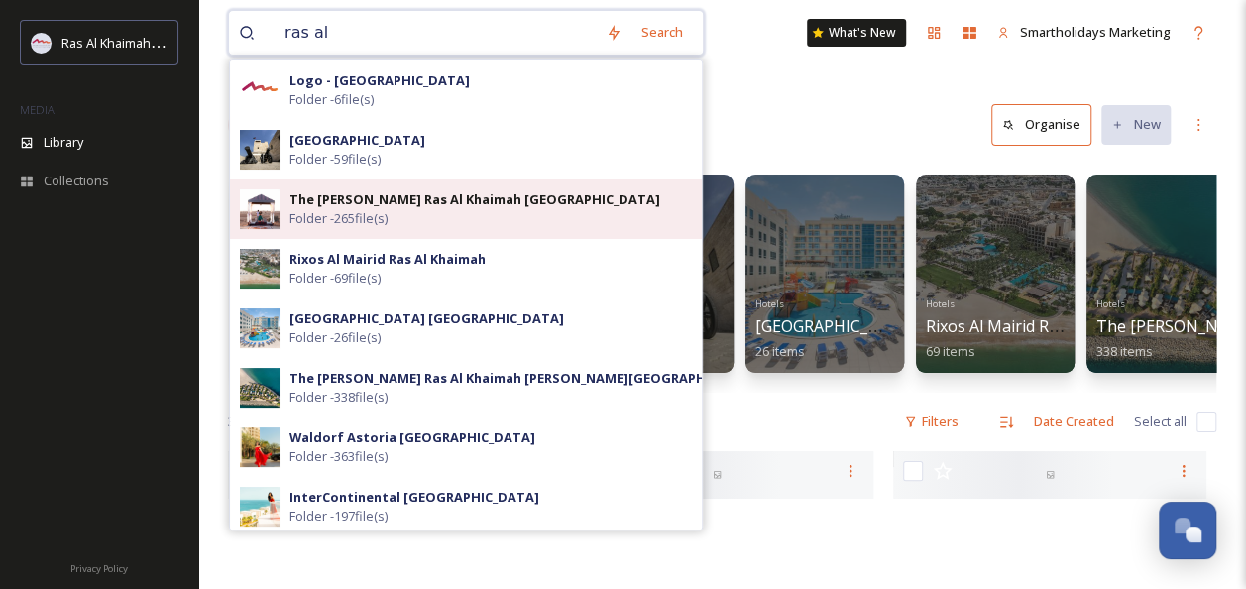
type input "ras al"
click at [307, 199] on strong "The Ritz-Carlton Ras Al Khaimah Al Wadi Desert" at bounding box center [474, 199] width 371 height 18
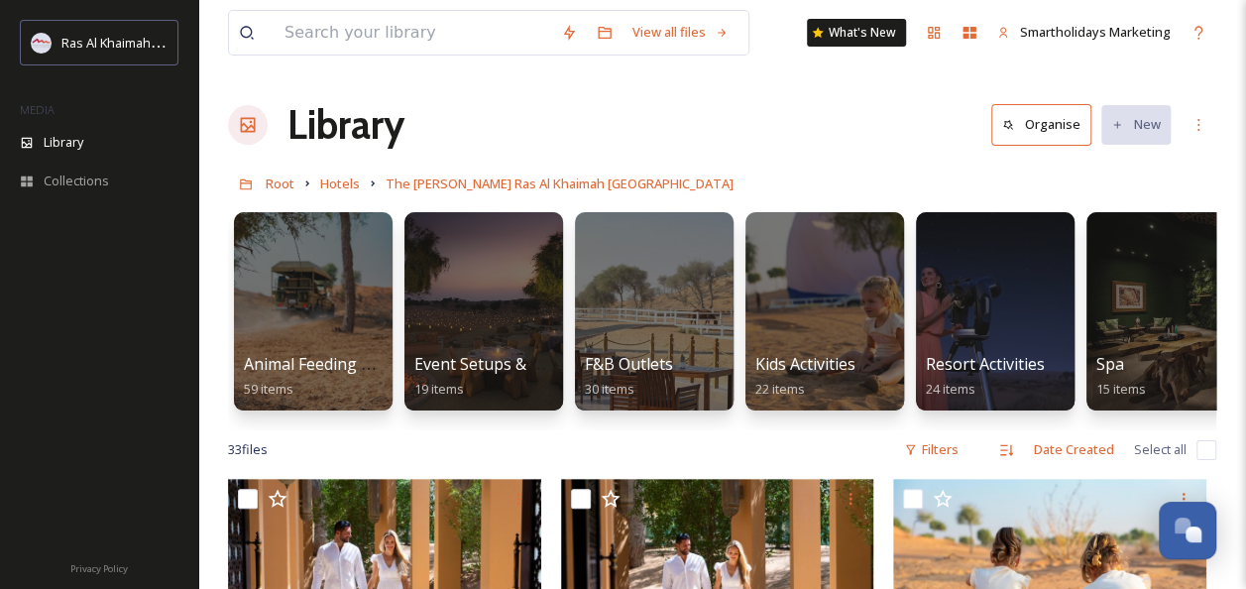
scroll to position [0, 205]
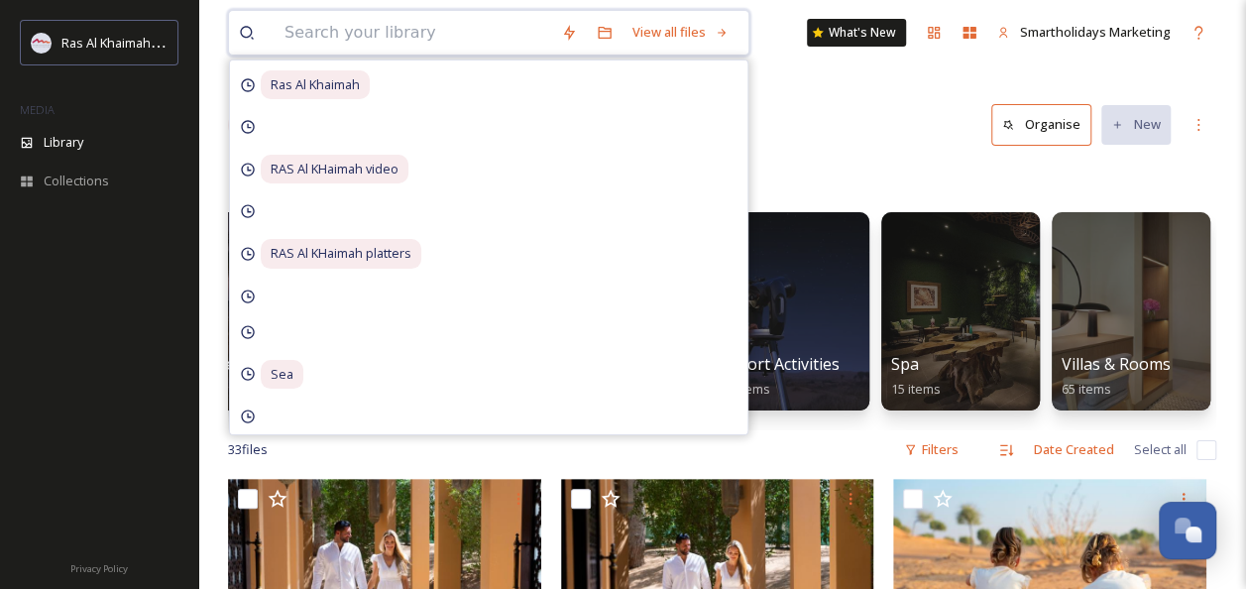
click at [368, 30] on input at bounding box center [413, 33] width 277 height 44
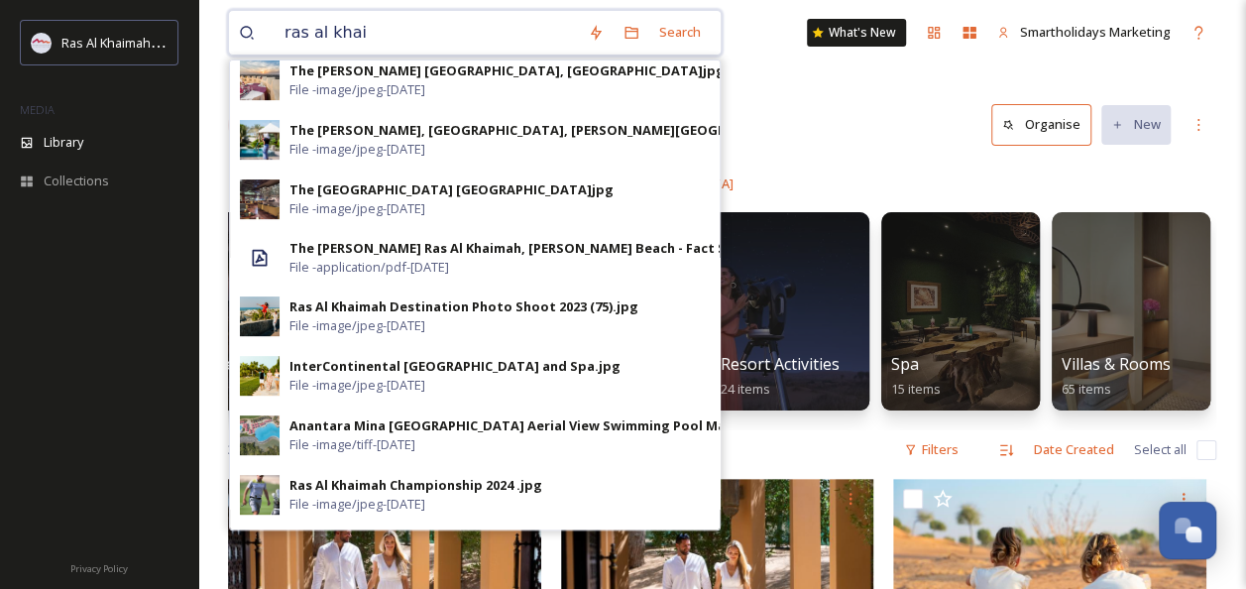
scroll to position [0, 0]
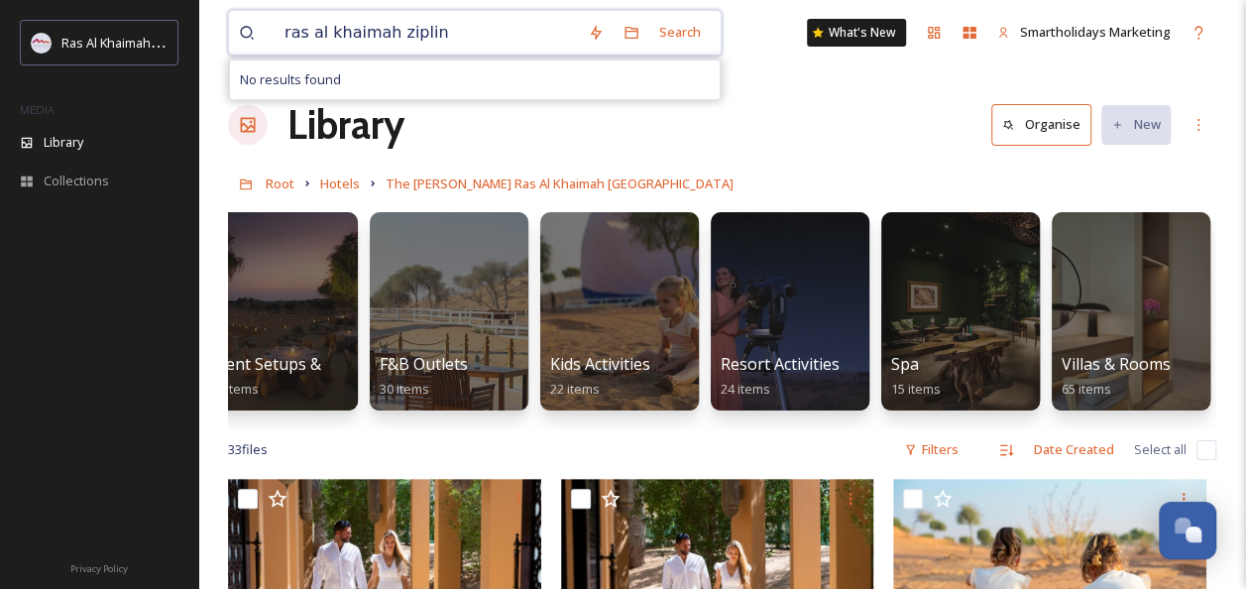
type input "ras al khaimah zipline"
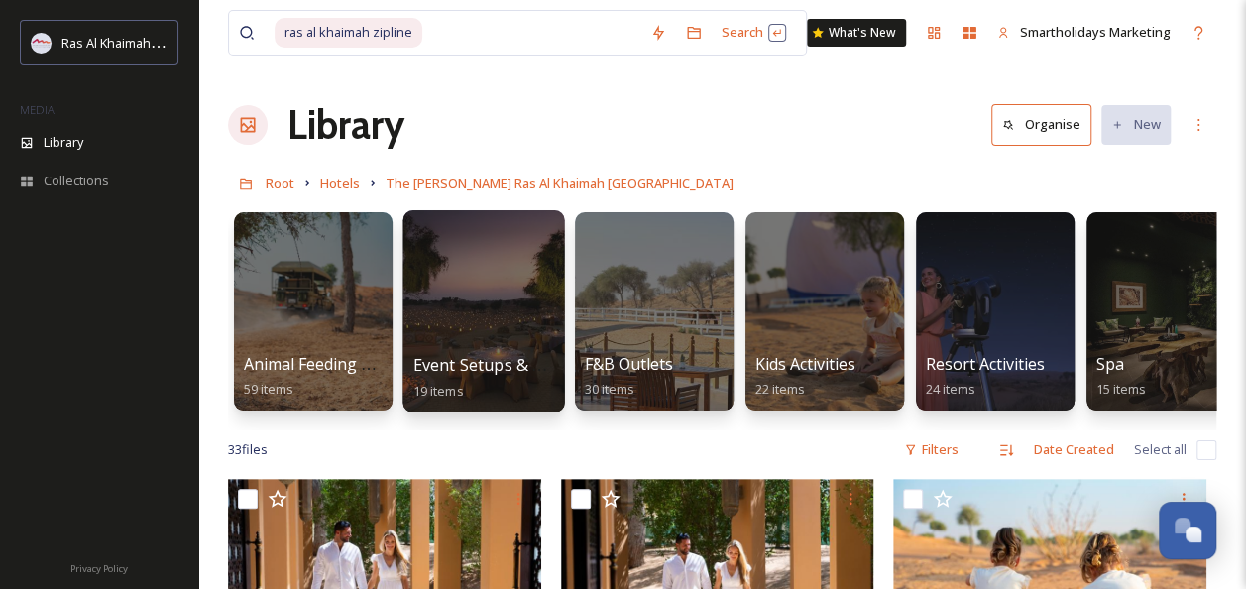
click at [430, 296] on div at bounding box center [483, 311] width 162 height 202
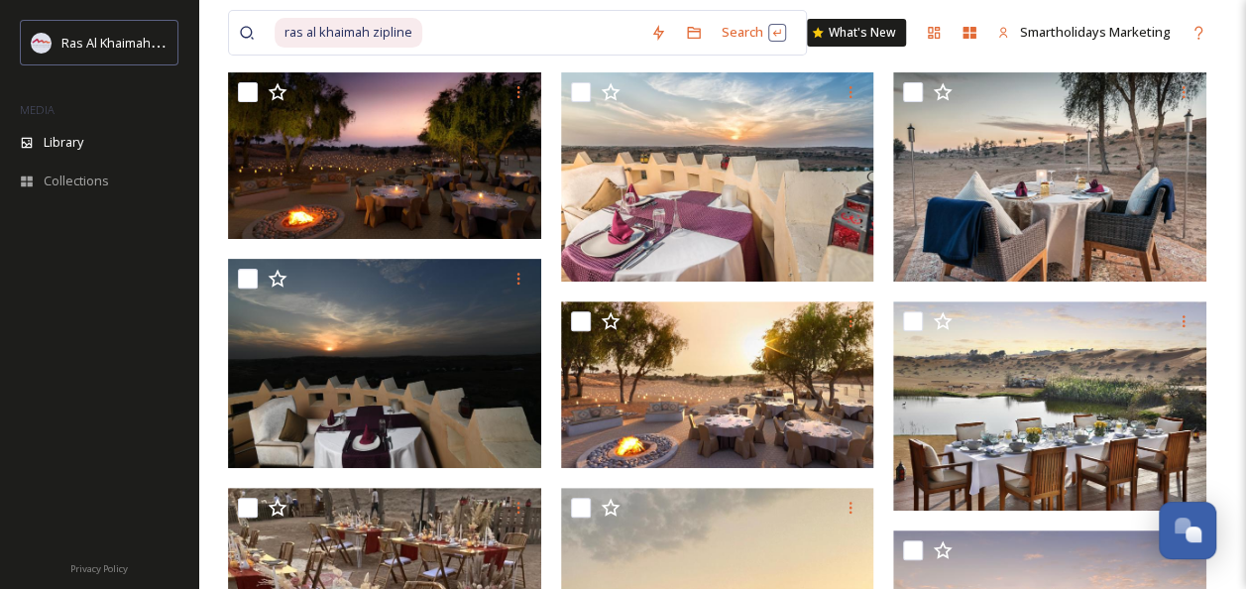
scroll to position [189, 0]
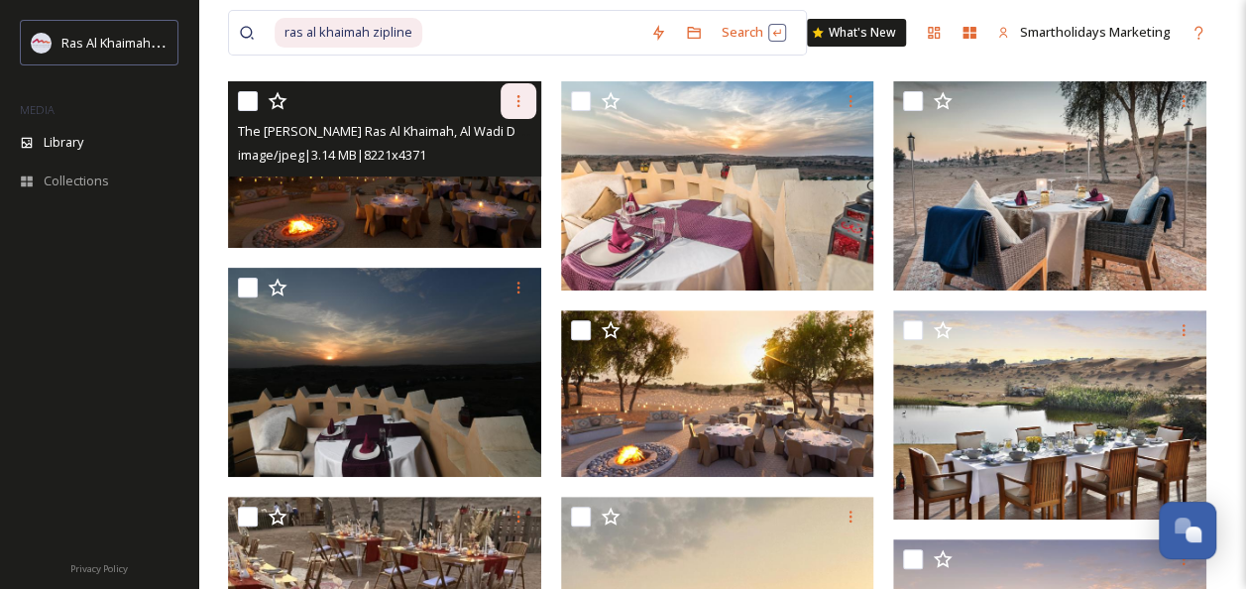
click at [520, 99] on icon at bounding box center [518, 101] width 16 height 16
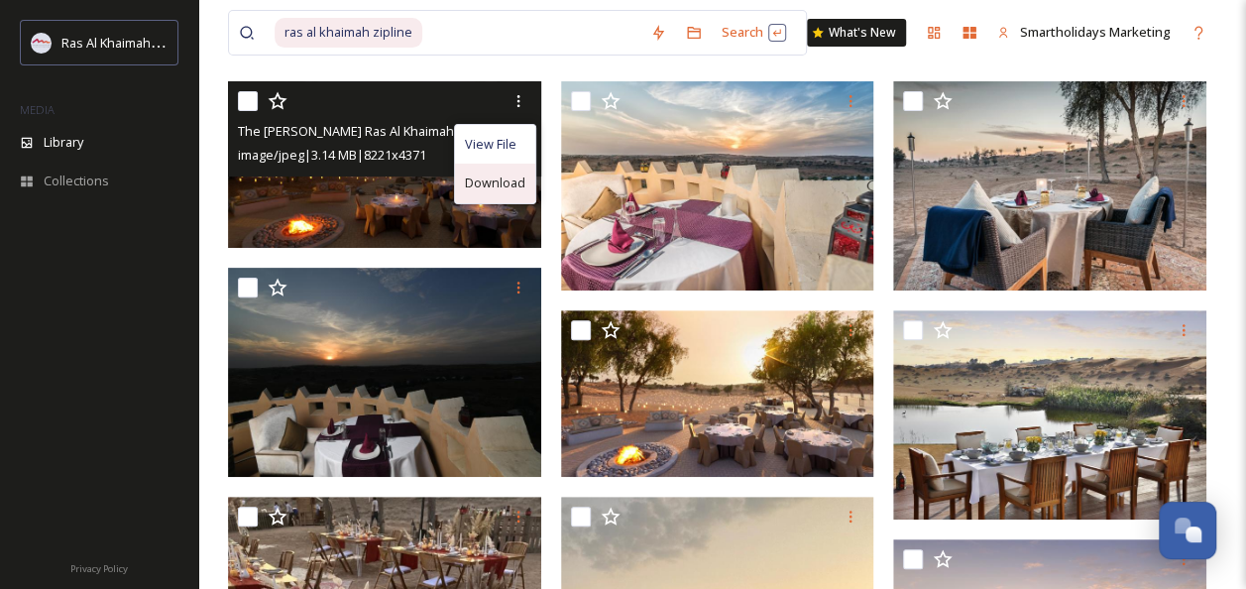
click at [503, 175] on span "Download" at bounding box center [495, 182] width 60 height 19
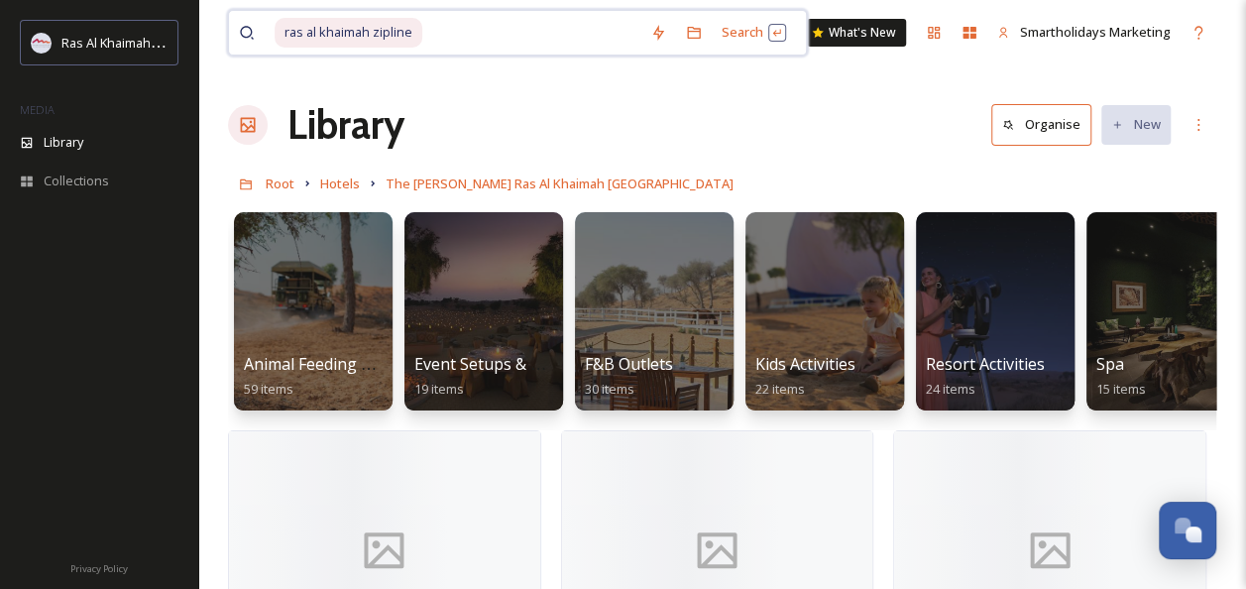
click at [425, 45] on input at bounding box center [532, 33] width 216 height 44
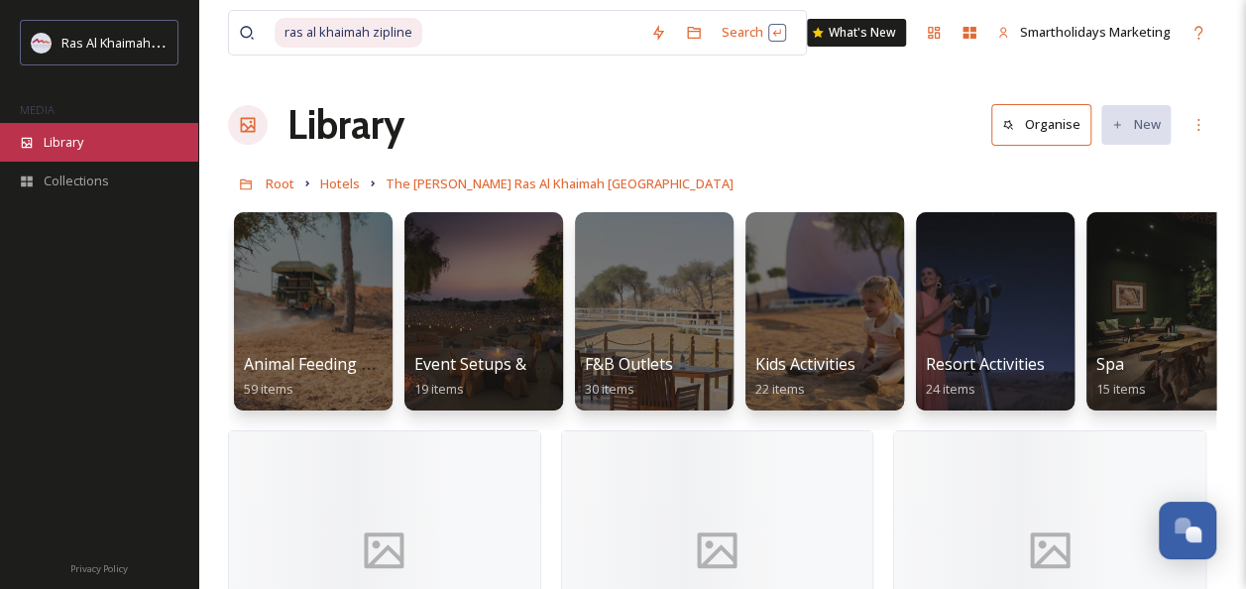
click at [95, 145] on div "Library" at bounding box center [99, 142] width 198 height 39
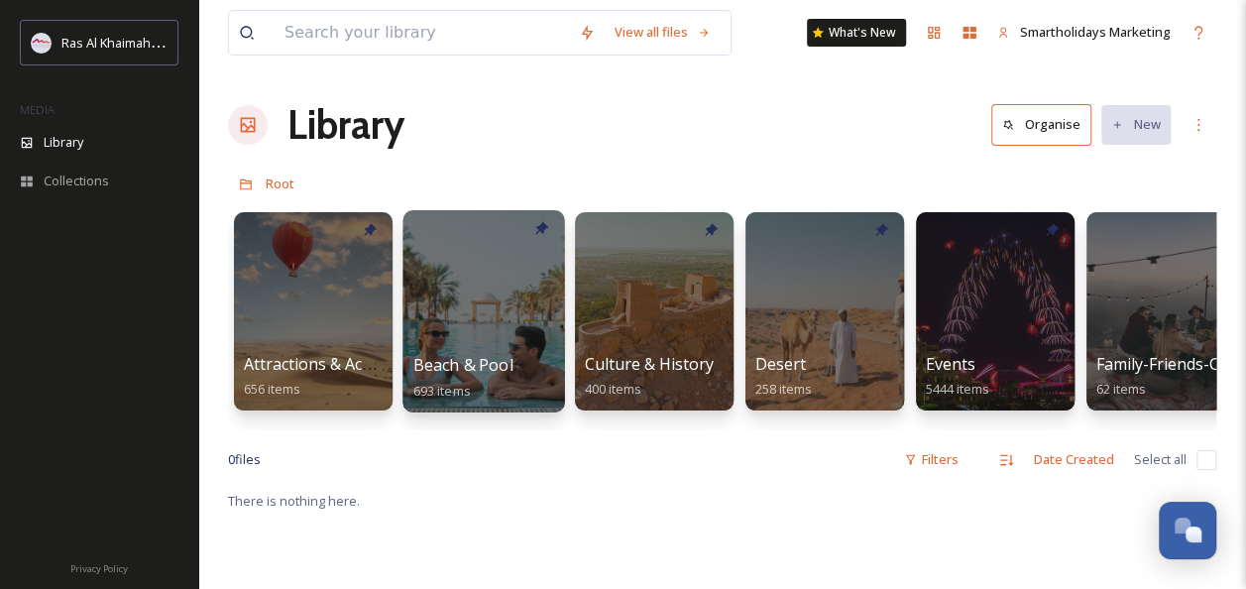
click at [475, 319] on div at bounding box center [483, 311] width 162 height 202
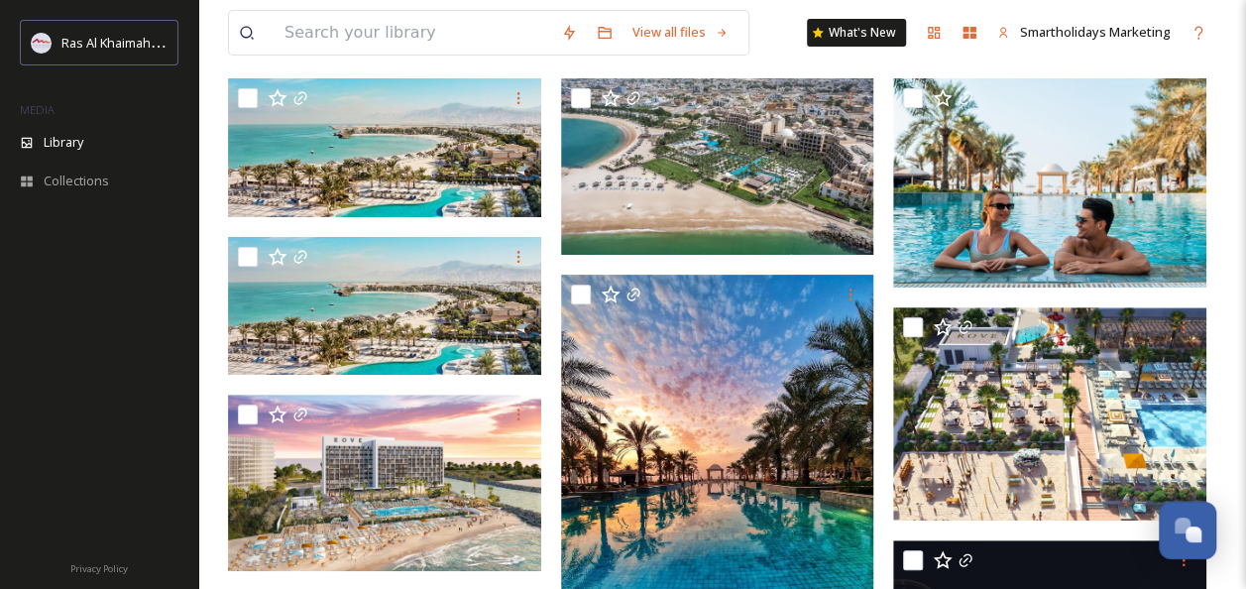
scroll to position [195, 0]
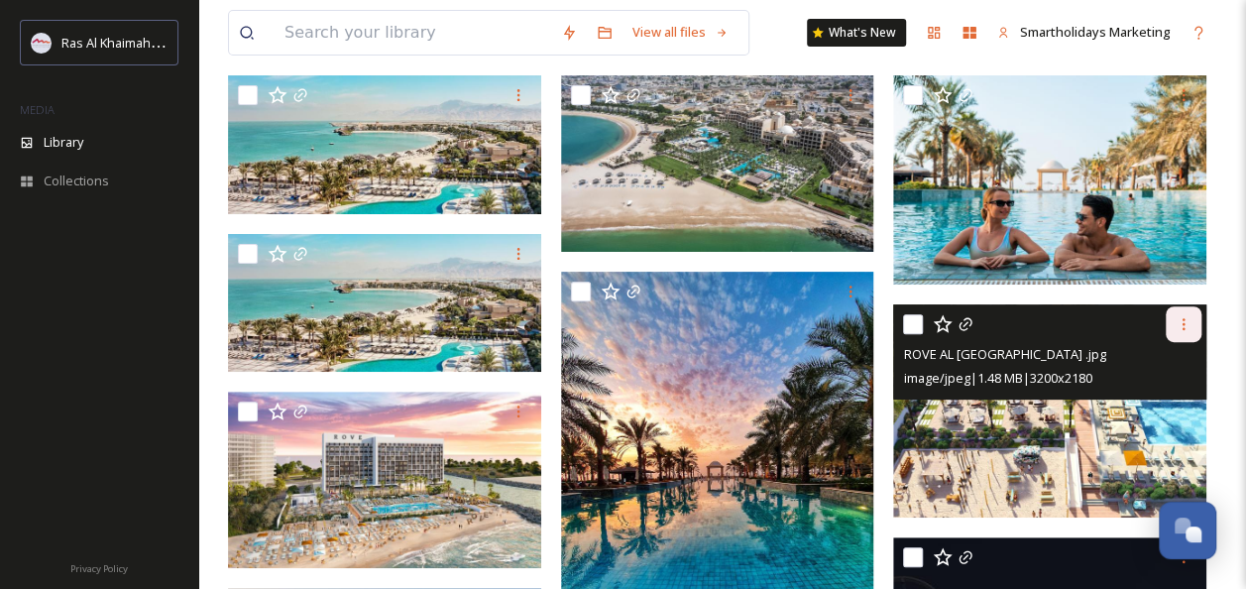
click at [1180, 327] on icon at bounding box center [1183, 324] width 16 height 16
click at [1140, 405] on span "Download" at bounding box center [1160, 405] width 60 height 19
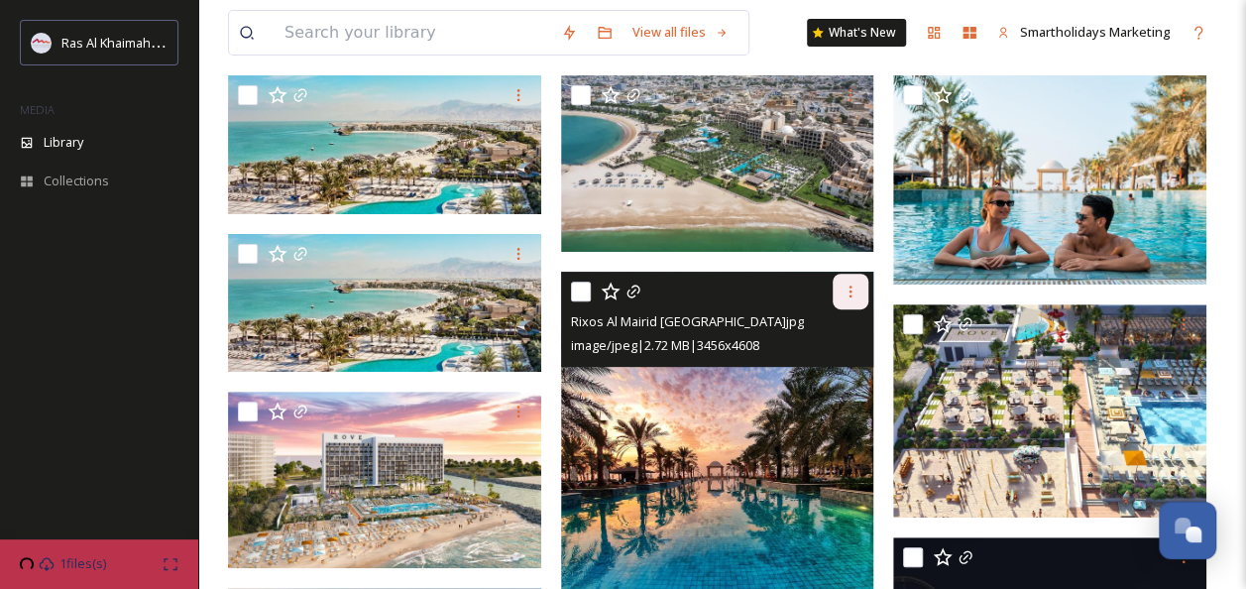
click at [854, 297] on icon at bounding box center [850, 291] width 16 height 16
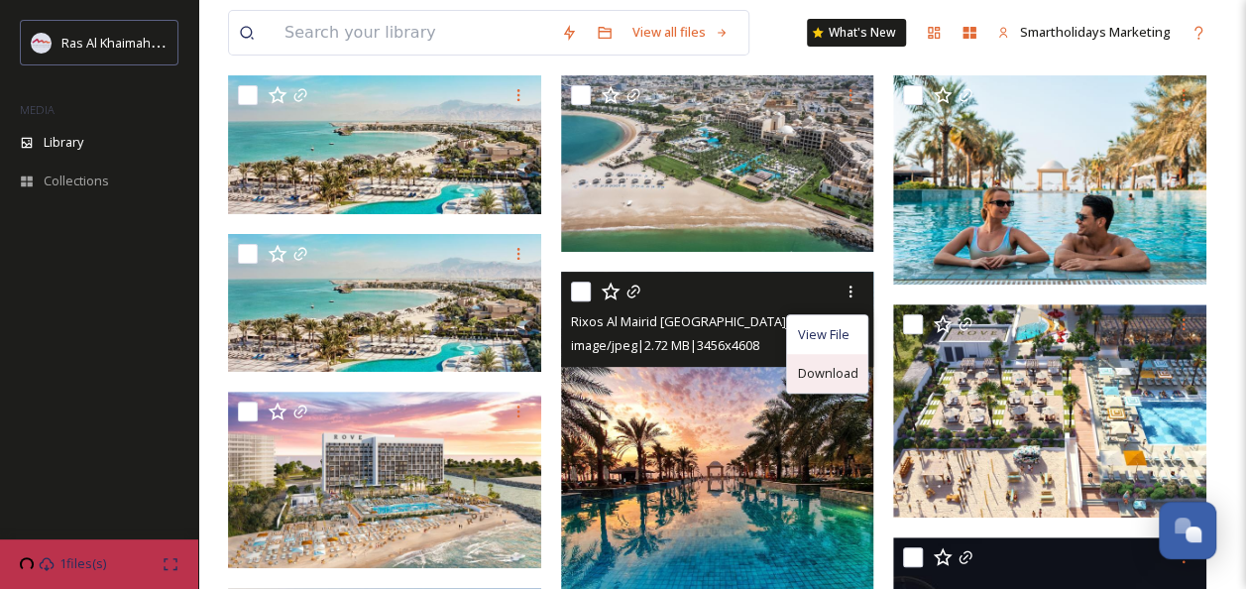
click at [825, 377] on span "Download" at bounding box center [827, 373] width 60 height 19
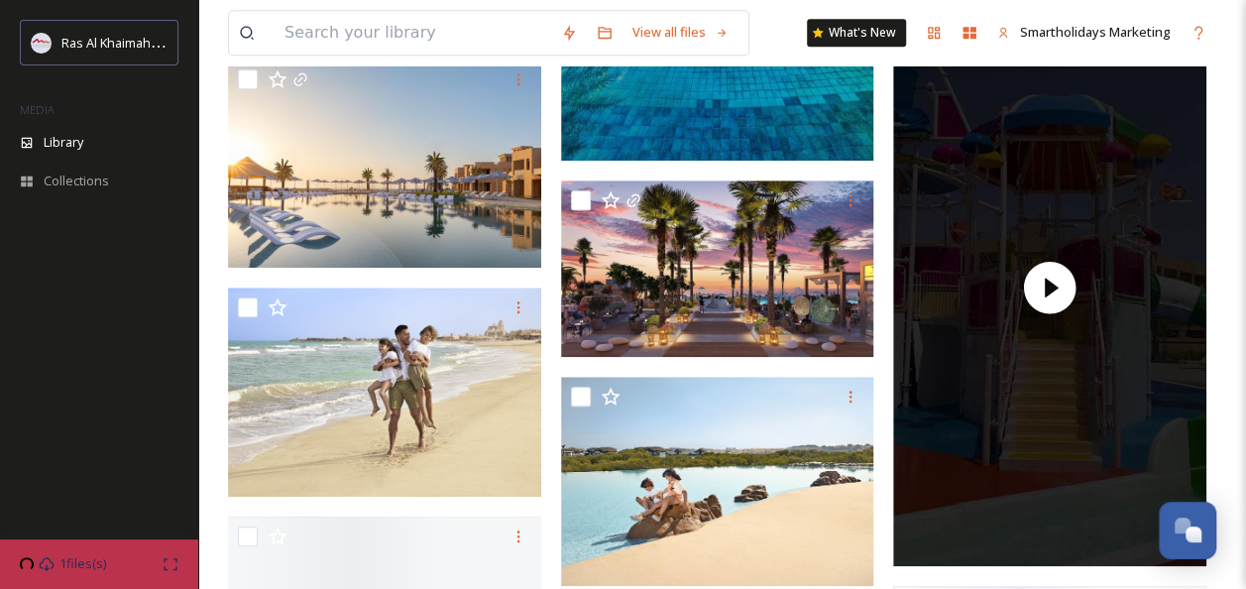
scroll to position [727, 0]
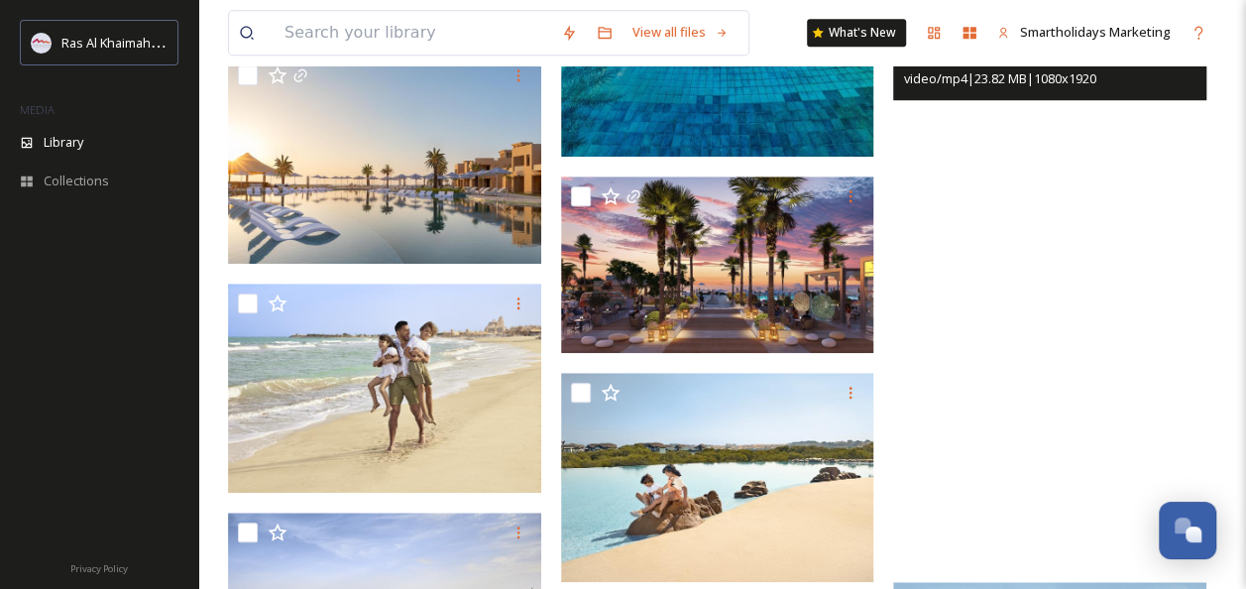
click at [1072, 314] on video "Sofitel Al Hamra Beach Resort Pool & beach.mp4" at bounding box center [1049, 283] width 313 height 557
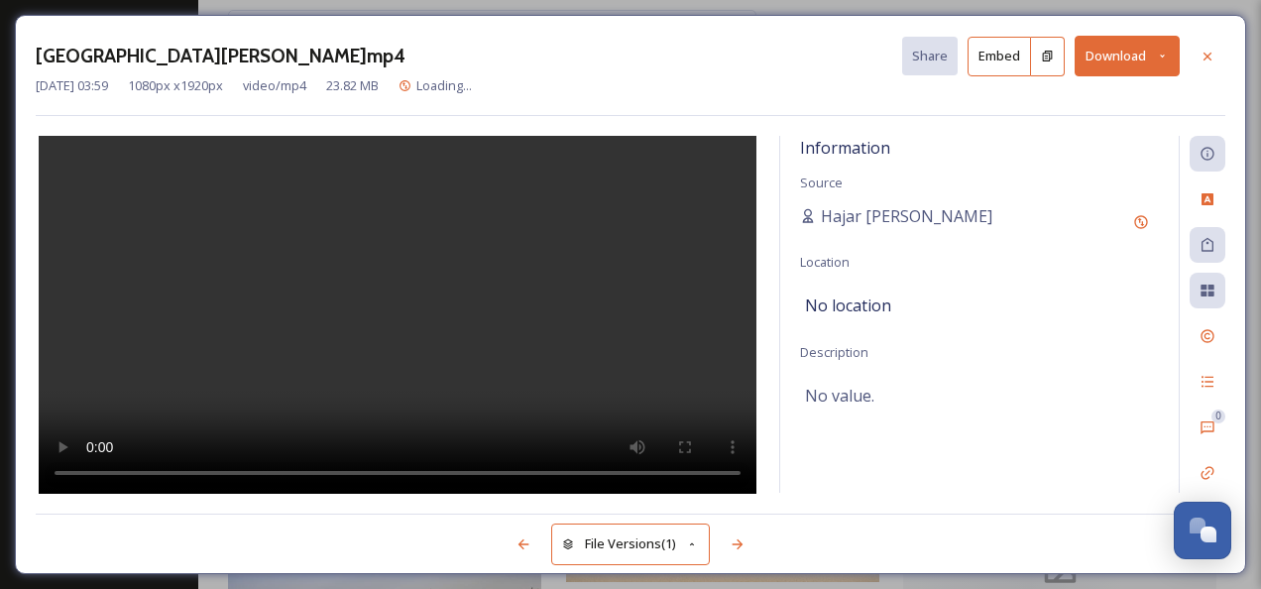
click at [1072, 314] on div "No location" at bounding box center [979, 305] width 349 height 34
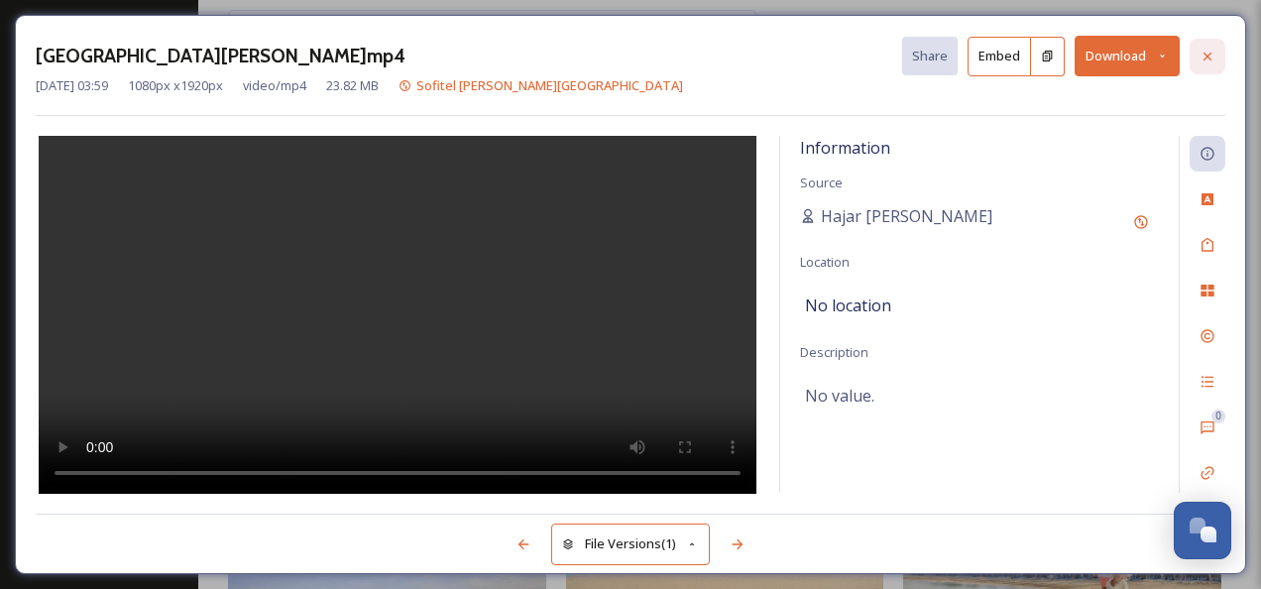
click at [1206, 56] on icon at bounding box center [1207, 56] width 8 height 8
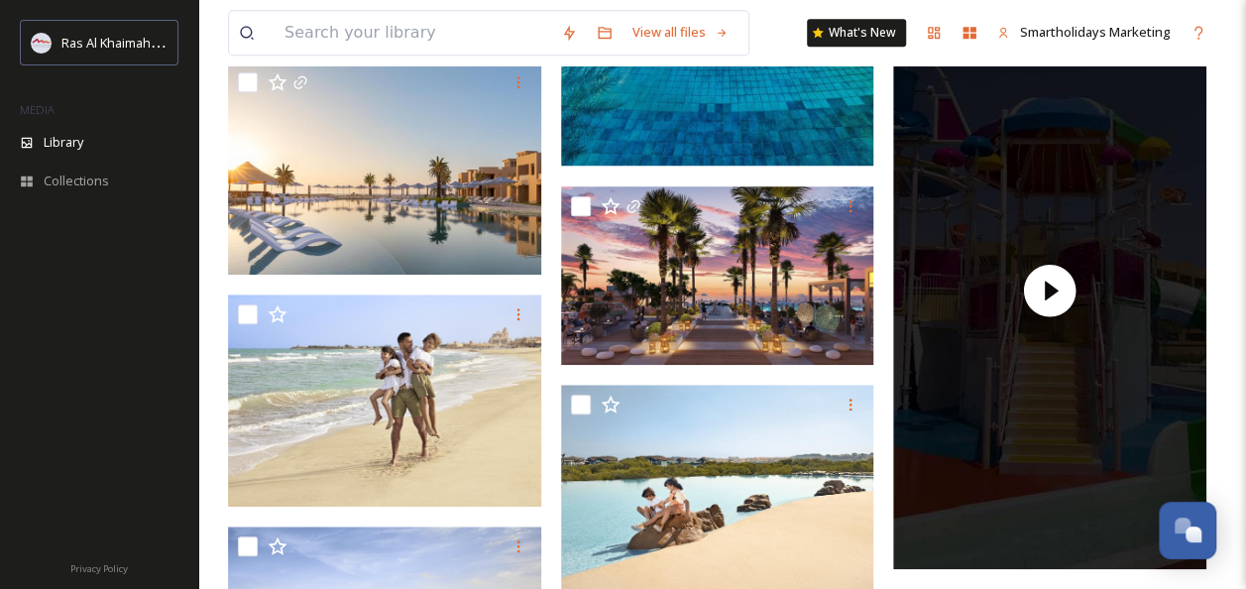
drag, startPoint x: 1086, startPoint y: 73, endPoint x: 889, endPoint y: 63, distance: 197.5
click at [889, 63] on div "View all files What's New Smartholidays Marketing" at bounding box center [722, 32] width 988 height 65
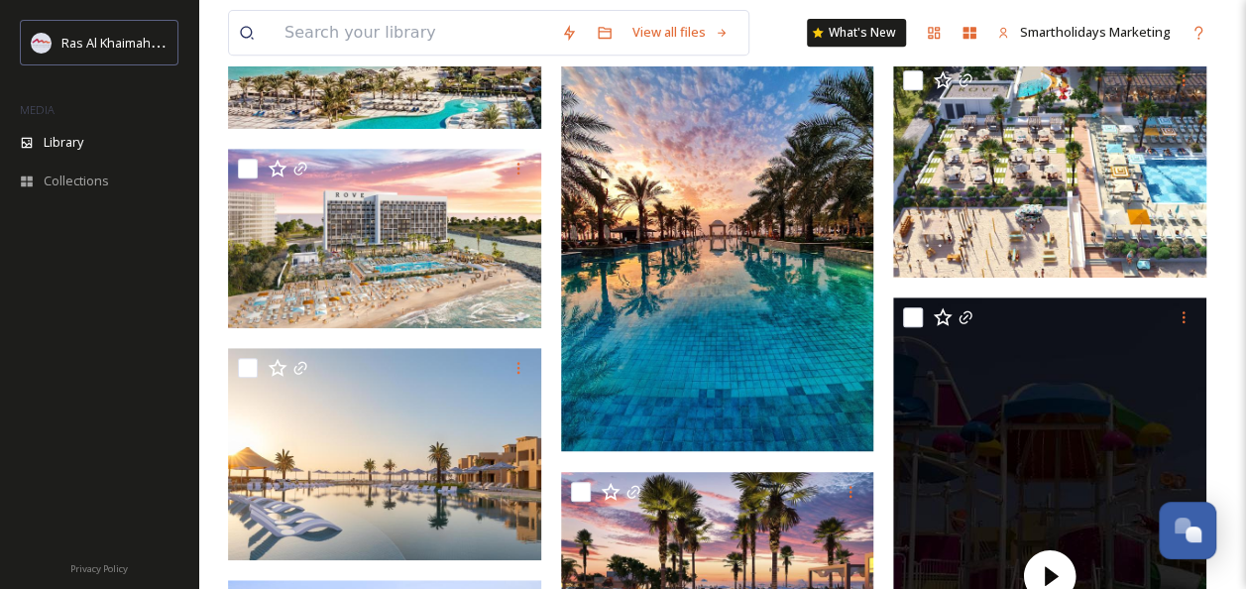
scroll to position [449, 0]
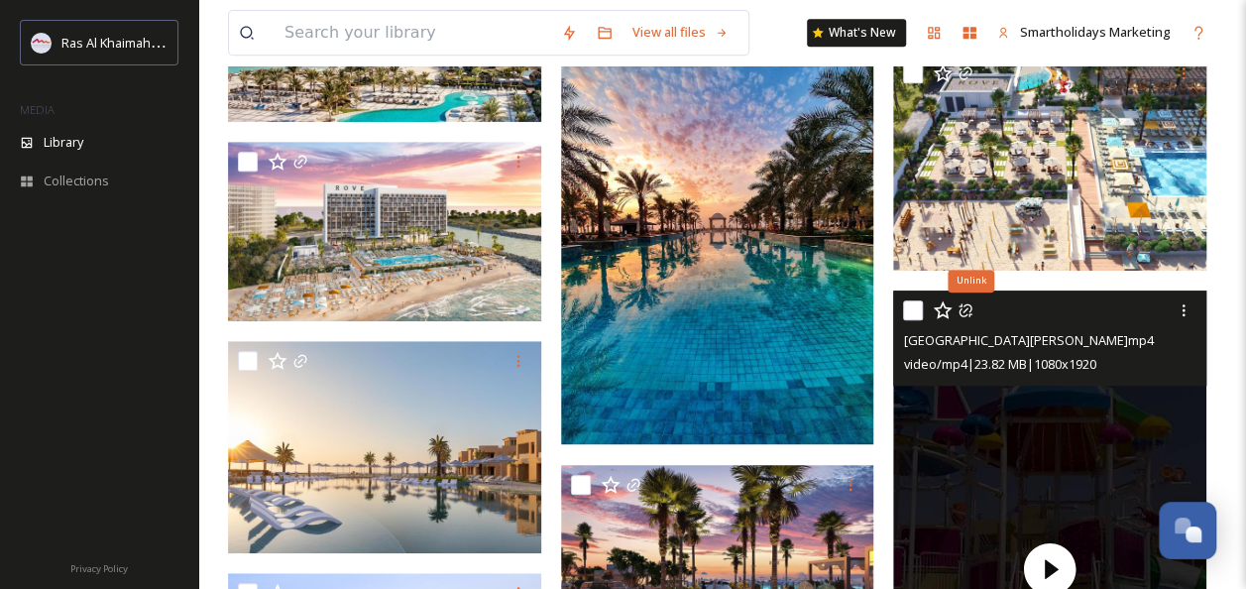
click at [962, 305] on icon at bounding box center [965, 310] width 16 height 16
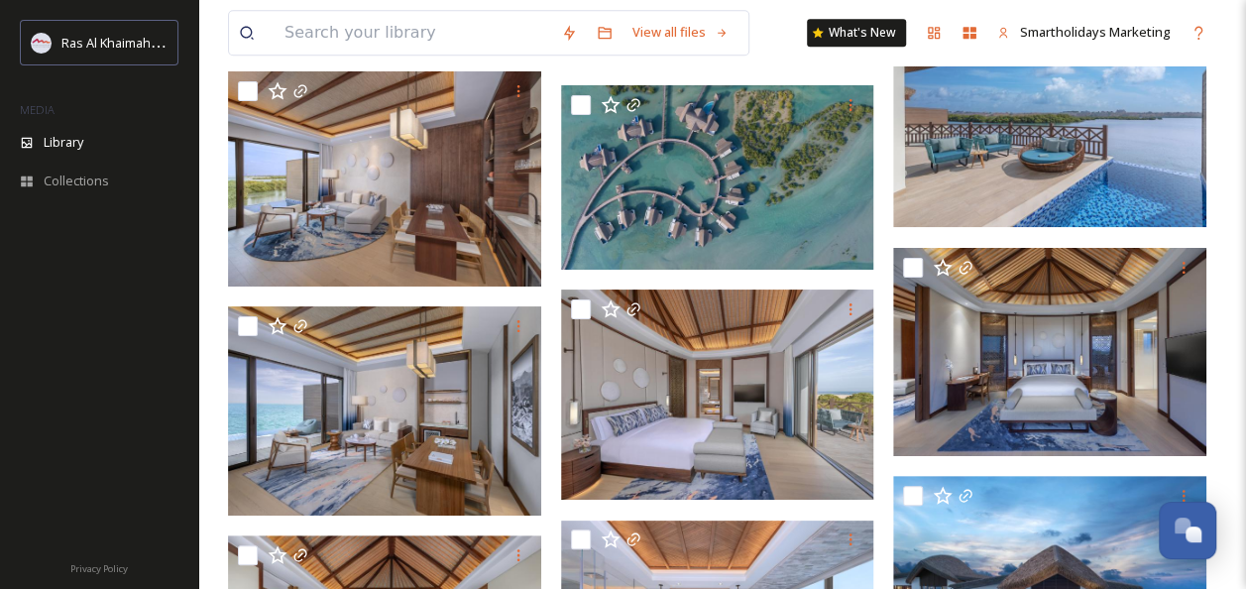
scroll to position [4377, 0]
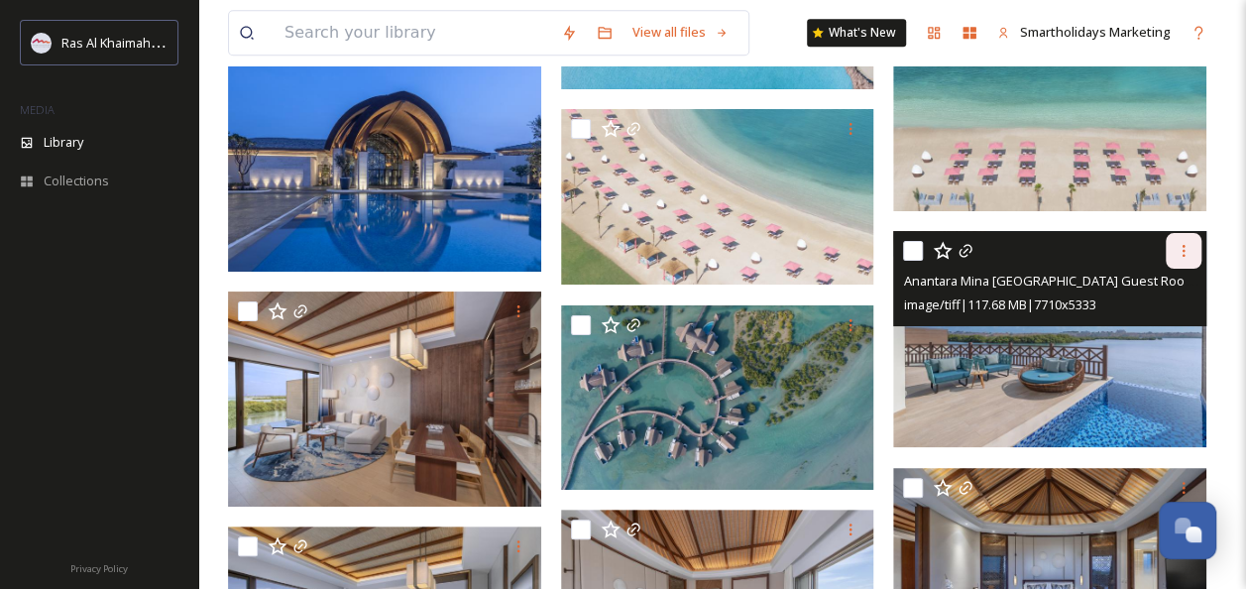
click at [1180, 250] on icon at bounding box center [1183, 251] width 16 height 16
click at [1140, 319] on div "Download" at bounding box center [1160, 332] width 80 height 39
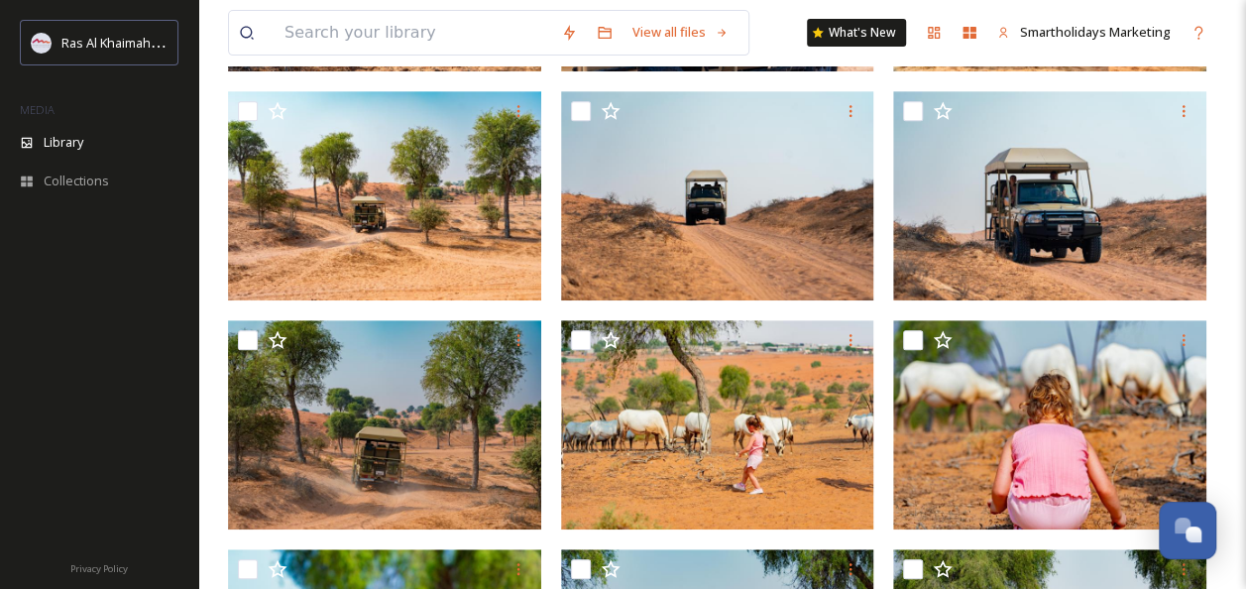
scroll to position [410, 0]
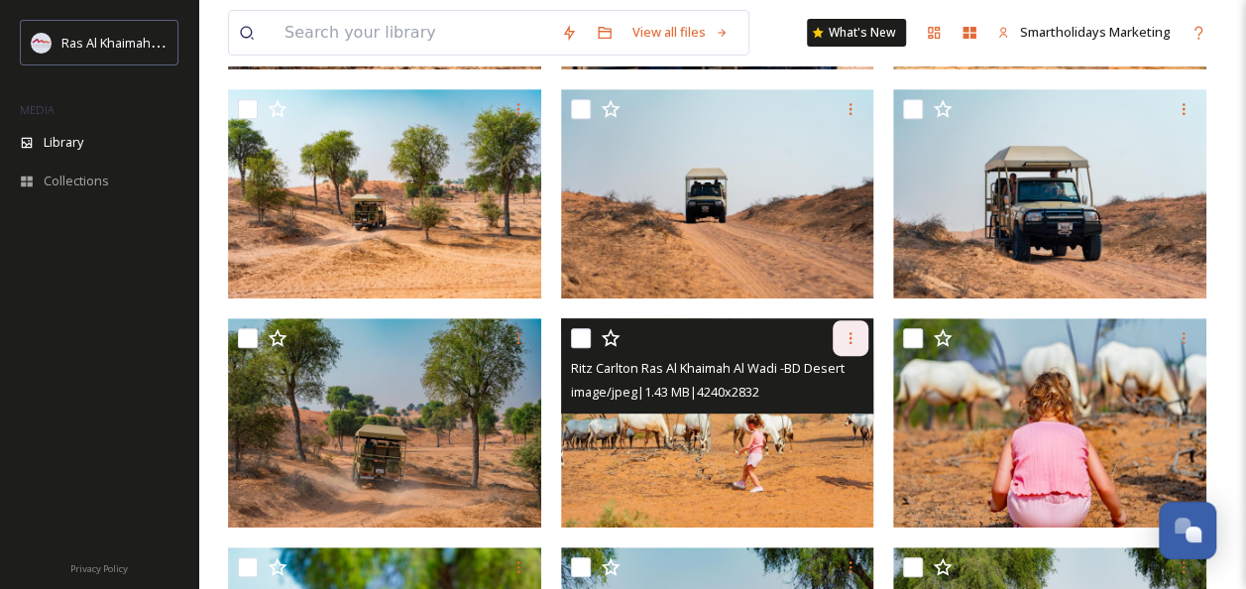
click at [860, 326] on div at bounding box center [851, 338] width 36 height 36
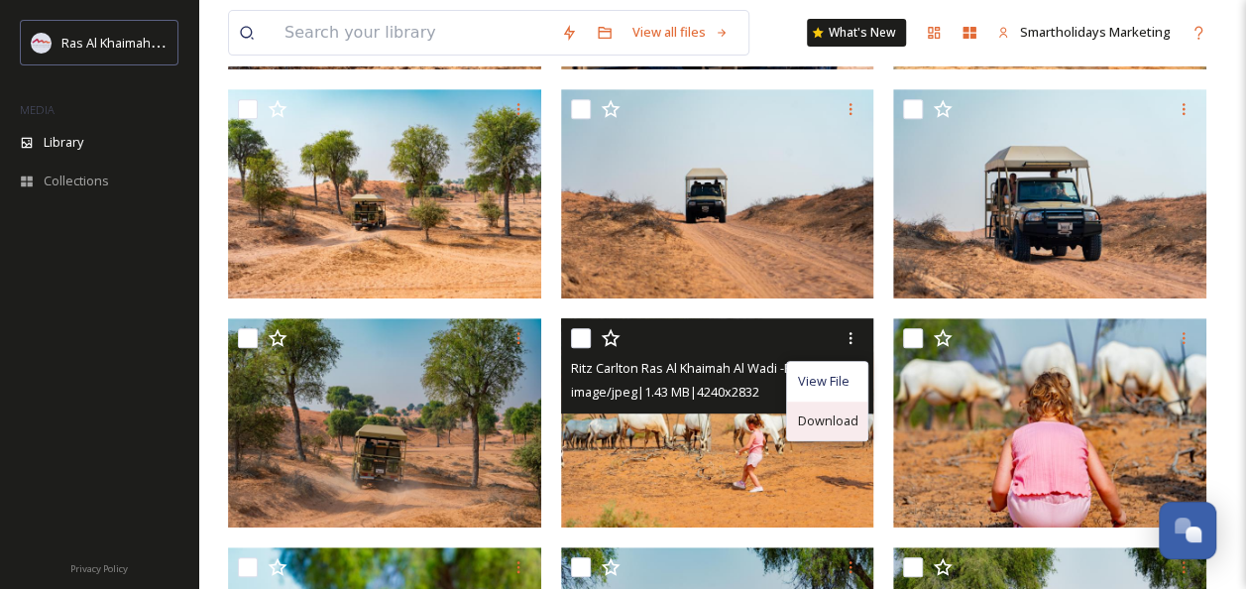
click at [829, 416] on span "Download" at bounding box center [827, 420] width 60 height 19
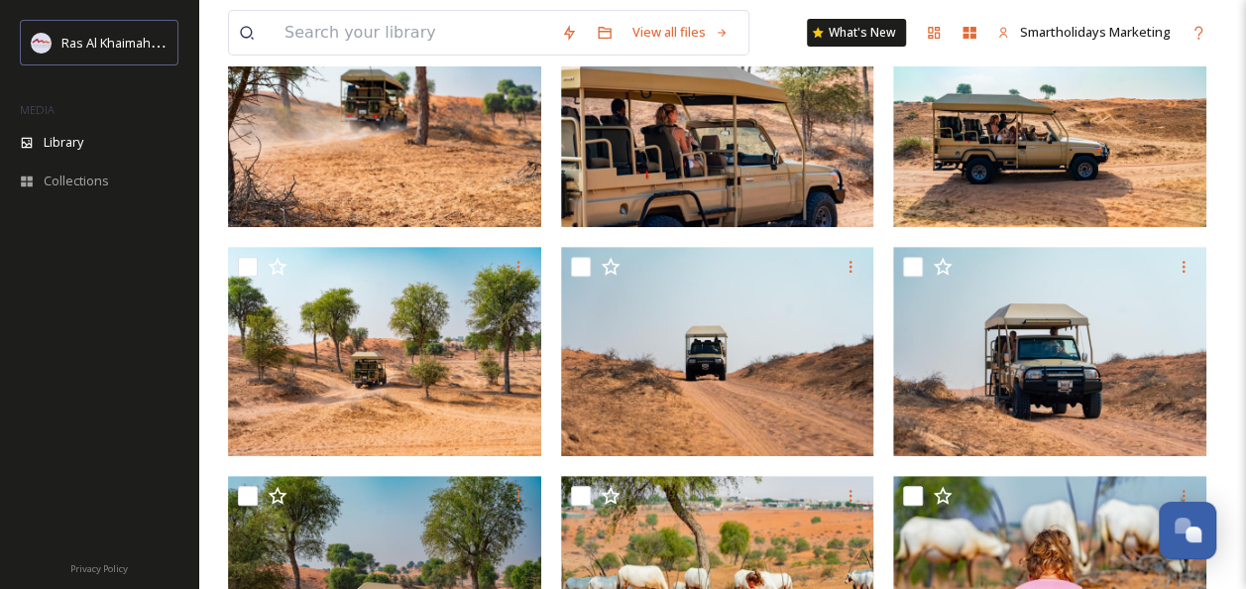
scroll to position [184, 0]
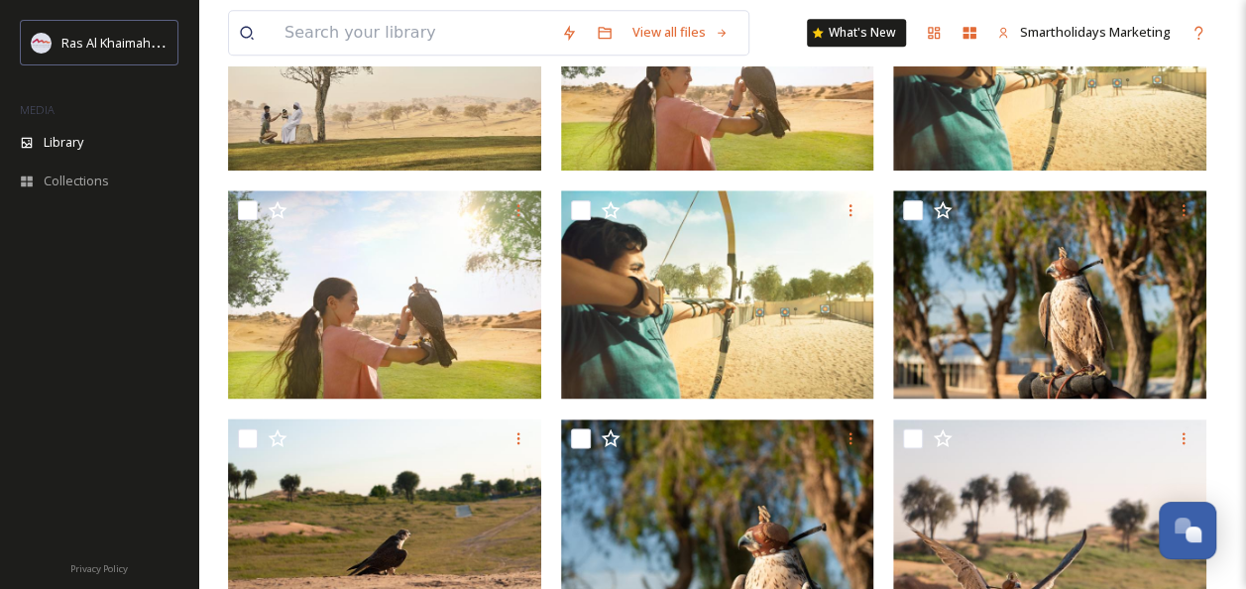
scroll to position [1608, 0]
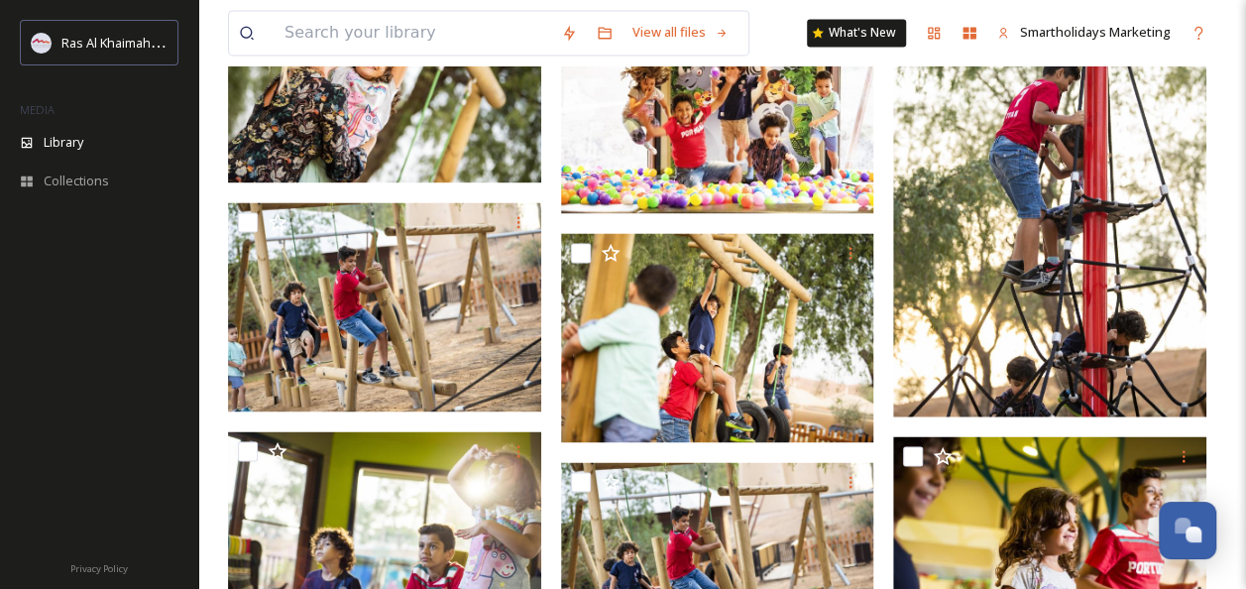
scroll to position [928, 0]
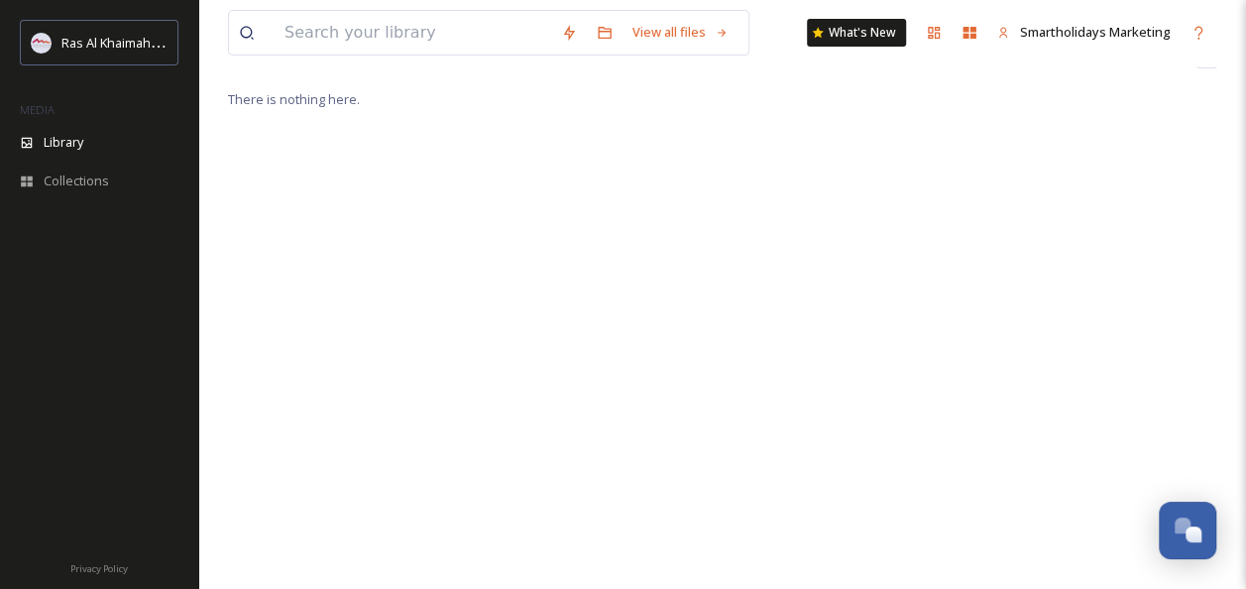
scroll to position [392, 0]
click at [1226, 172] on div "View all files What's New Smartholidays Marketing Library Organise New Root Att…" at bounding box center [722, 141] width 1048 height 1067
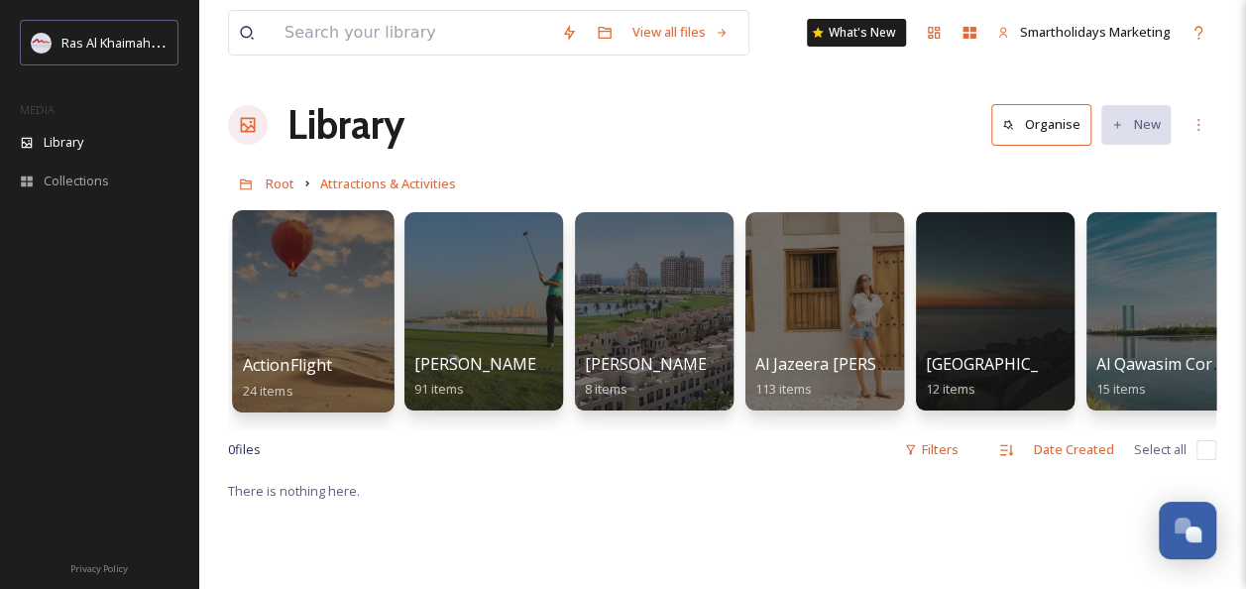
click at [274, 287] on div at bounding box center [313, 311] width 162 height 202
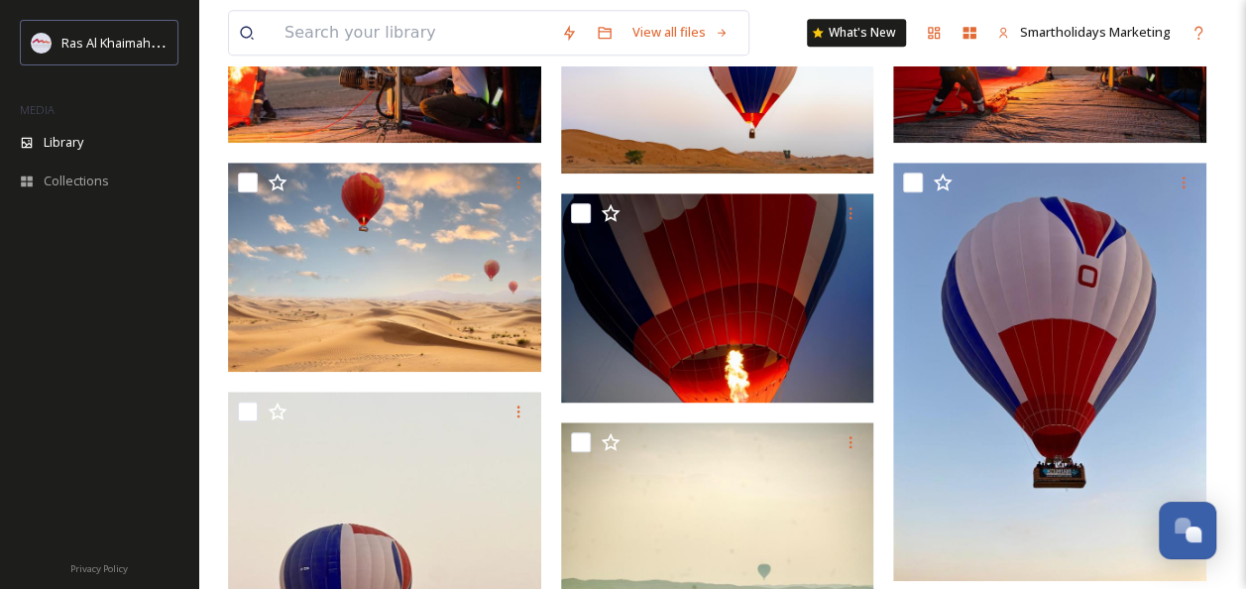
scroll to position [824, 0]
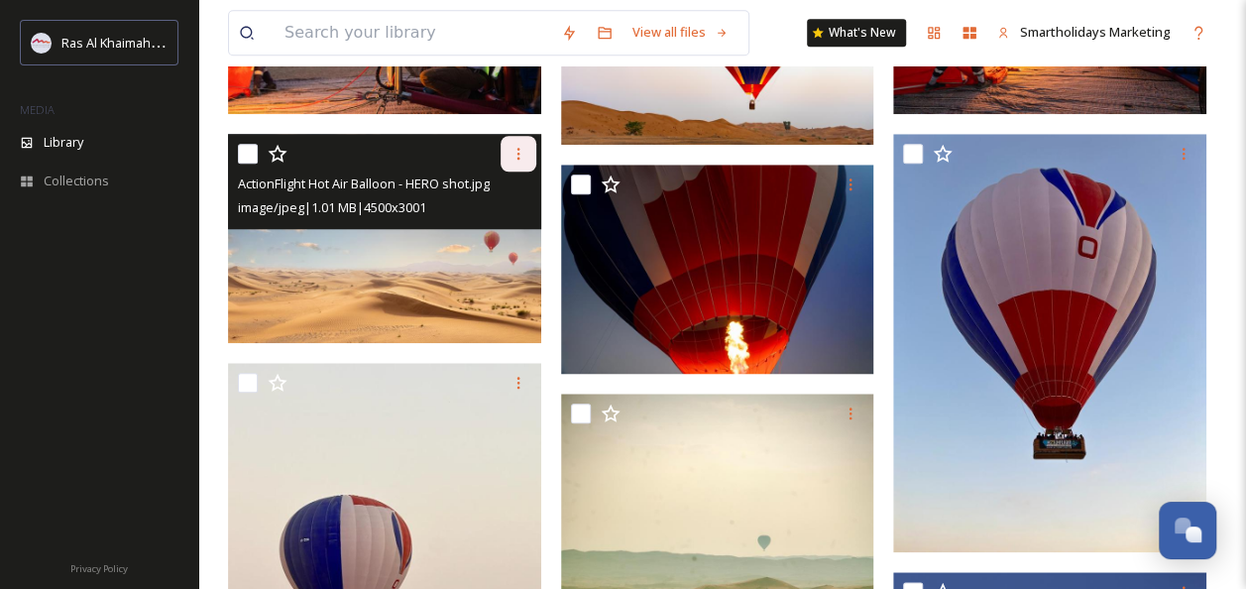
click at [513, 162] on div at bounding box center [519, 154] width 36 height 36
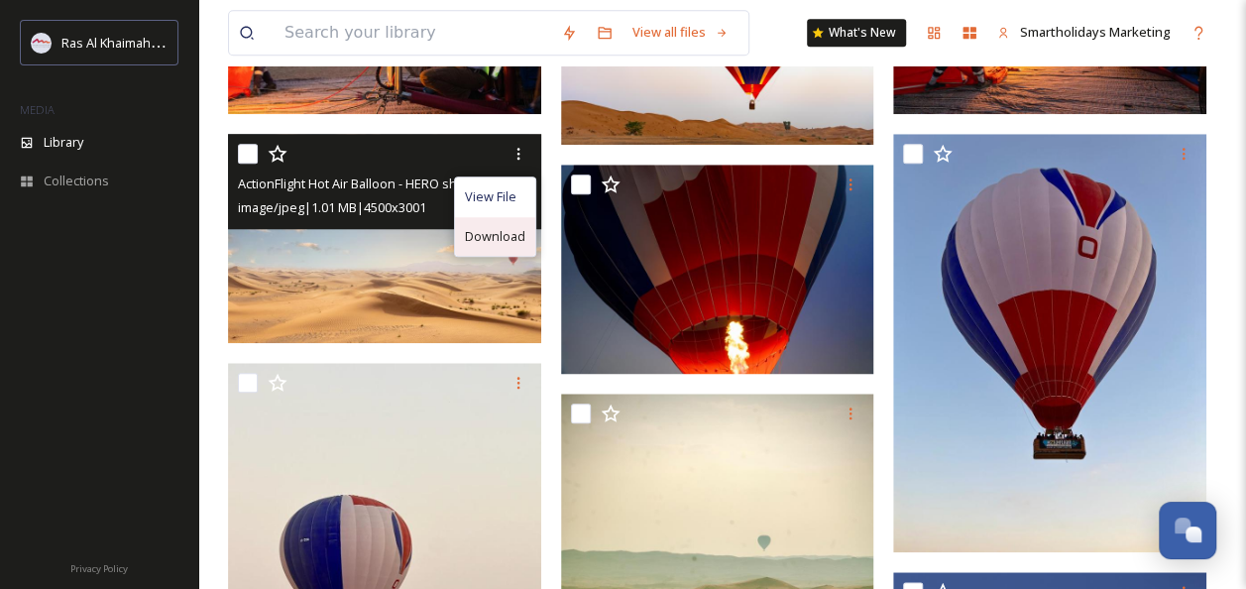
click at [481, 230] on span "Download" at bounding box center [495, 236] width 60 height 19
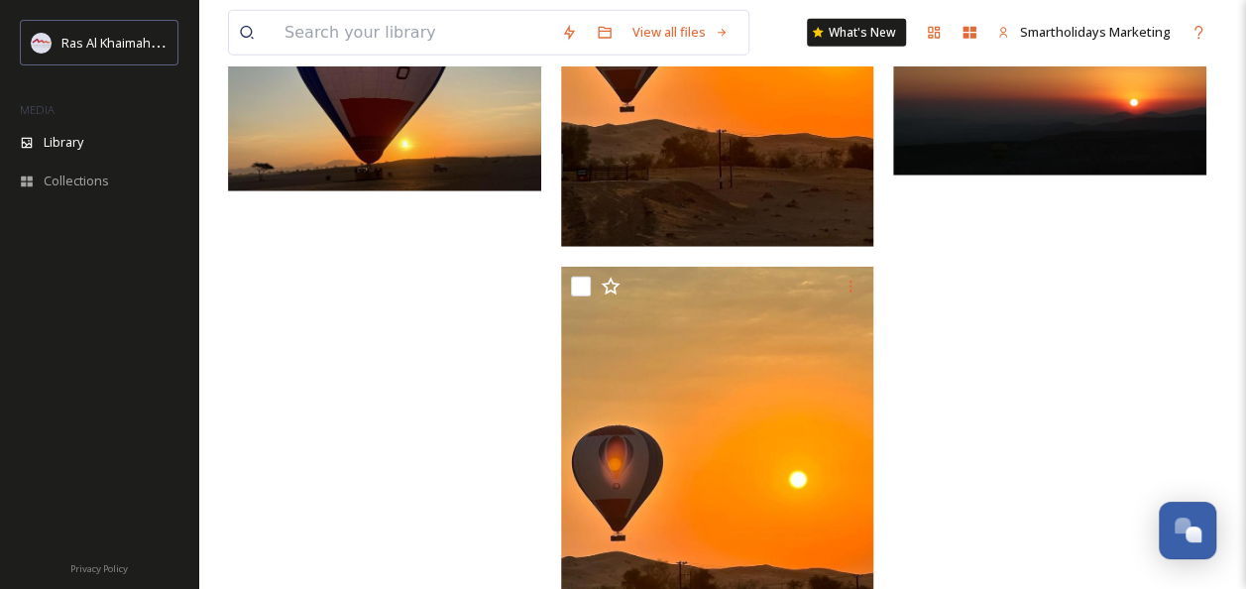
scroll to position [2587, 0]
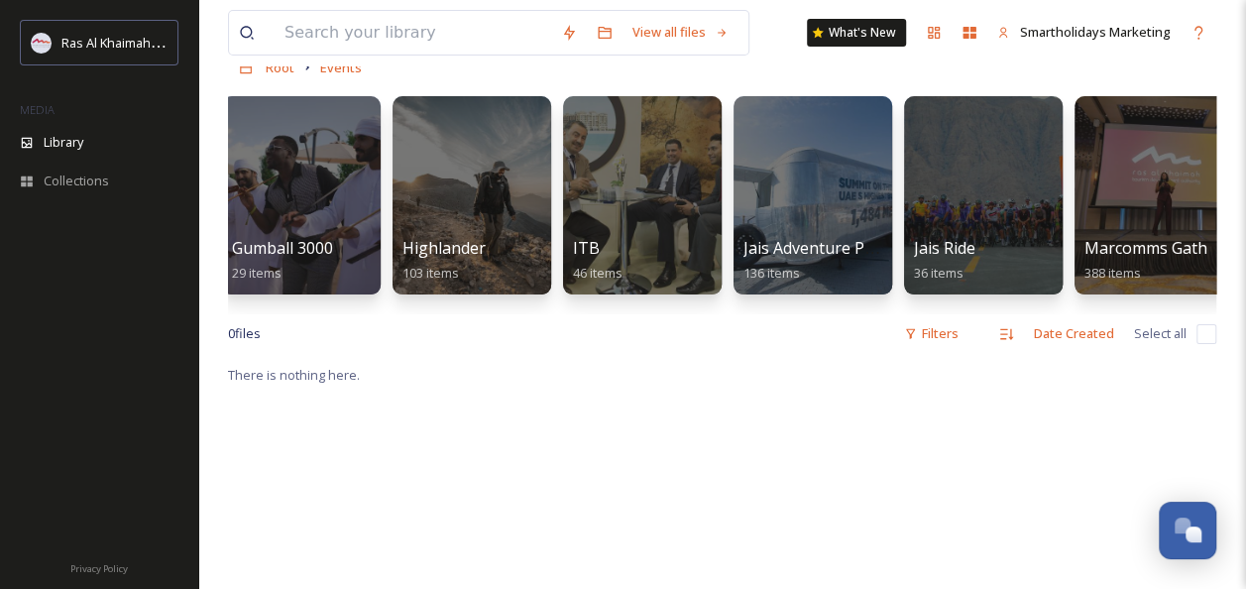
scroll to position [0, 1729]
